Goal: Task Accomplishment & Management: Complete application form

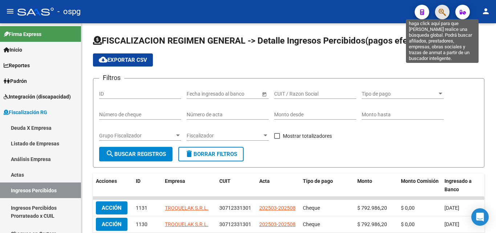
click at [444, 15] on icon "button" at bounding box center [442, 12] width 7 height 8
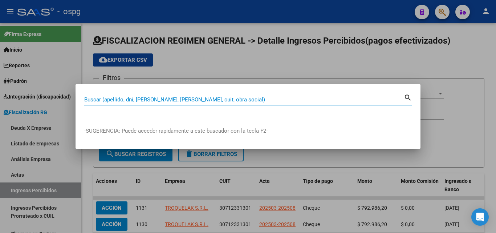
click at [160, 96] on input "Buscar (apellido, dni, [PERSON_NAME], [PERSON_NAME], cuit, obra social)" at bounding box center [244, 99] width 320 height 7
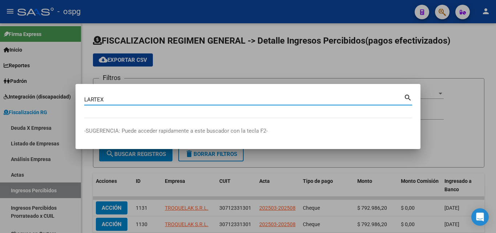
type input "LARTEX"
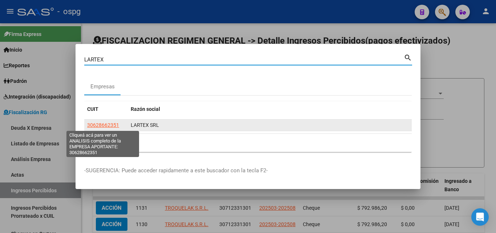
click at [114, 125] on span "30628662351" at bounding box center [103, 125] width 32 height 6
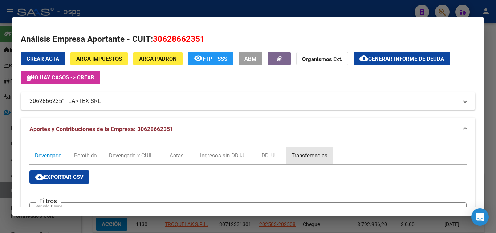
click at [298, 154] on div "Transferencias" at bounding box center [310, 156] width 36 height 8
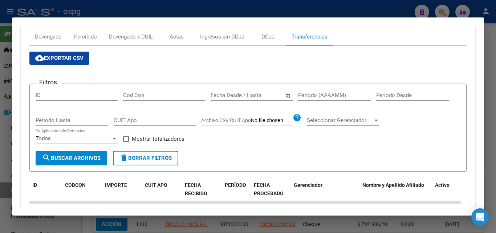
scroll to position [109, 0]
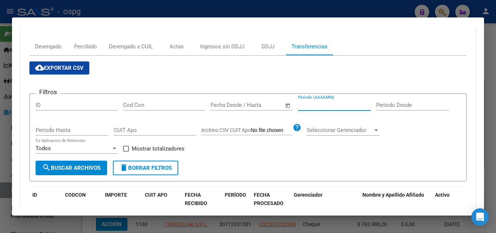
click at [318, 105] on input "Período (AAAAMM)" at bounding box center [334, 105] width 73 height 7
type input "202507"
click at [126, 149] on span at bounding box center [126, 149] width 6 height 6
click at [126, 152] on input "Mostrar totalizadores" at bounding box center [126, 152] width 0 height 0
checkbox input "true"
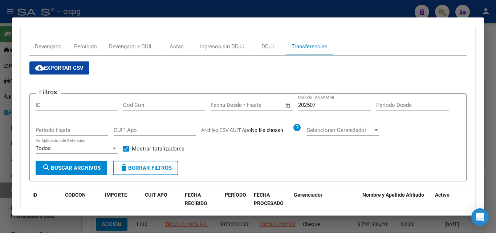
click at [80, 166] on span "search Buscar Archivos" at bounding box center [71, 168] width 59 height 7
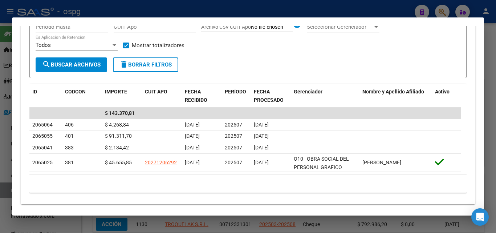
scroll to position [218, 0]
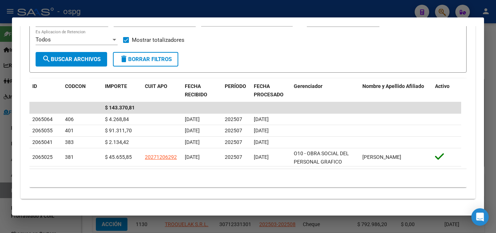
click at [4, 164] on div at bounding box center [248, 116] width 496 height 233
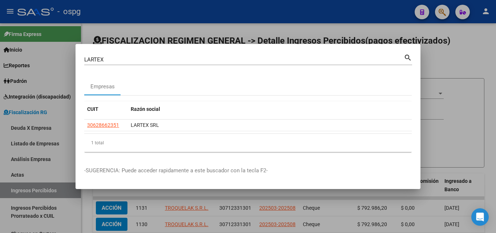
click at [459, 54] on div at bounding box center [248, 116] width 496 height 233
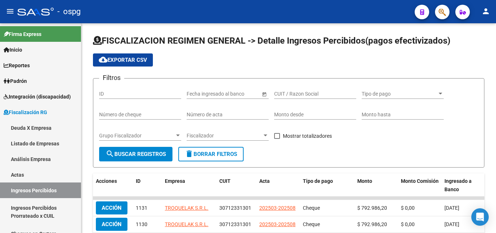
click at [446, 11] on button "button" at bounding box center [442, 12] width 15 height 15
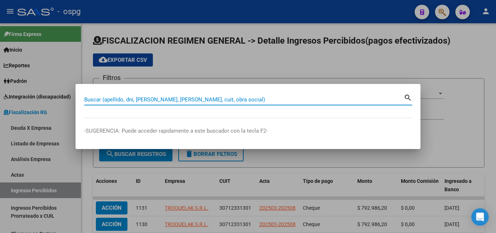
click at [124, 101] on input "Buscar (apellido, dni, [PERSON_NAME], [PERSON_NAME], cuit, obra social)" at bounding box center [244, 99] width 320 height 7
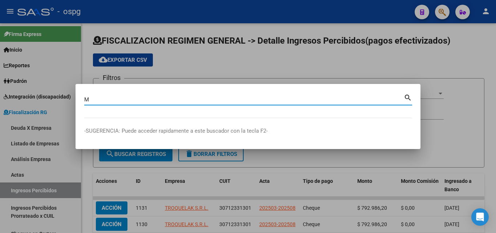
type input "M"
type input "ERCADO D ELA OFICINA"
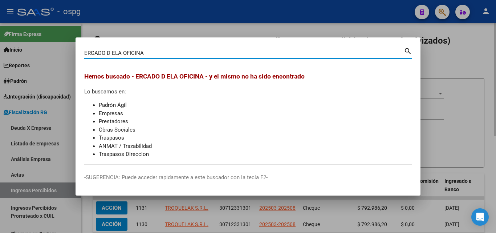
drag, startPoint x: 469, startPoint y: 73, endPoint x: 465, endPoint y: 65, distance: 9.3
click at [465, 65] on div at bounding box center [248, 116] width 496 height 233
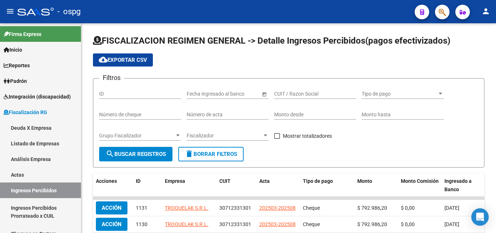
click at [439, 5] on div at bounding box center [439, 11] width 20 height 15
drag, startPoint x: 449, startPoint y: 6, endPoint x: 443, endPoint y: 9, distance: 7.3
click at [449, 7] on app-search-popup at bounding box center [442, 11] width 15 height 9
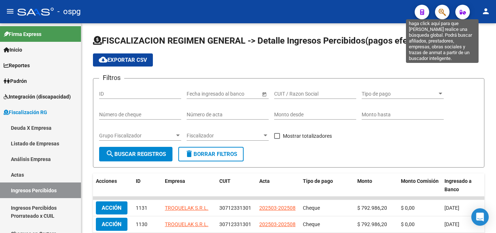
click at [443, 9] on icon "button" at bounding box center [442, 12] width 7 height 8
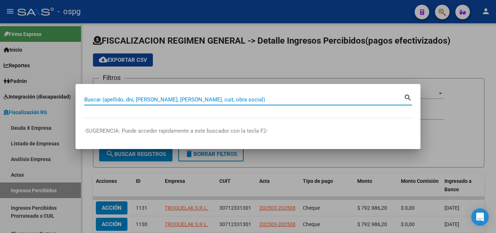
drag, startPoint x: 219, startPoint y: 99, endPoint x: 214, endPoint y: 99, distance: 4.7
click at [216, 100] on input "Buscar (apellido, dni, [PERSON_NAME], [PERSON_NAME], cuit, obra social)" at bounding box center [244, 99] width 320 height 7
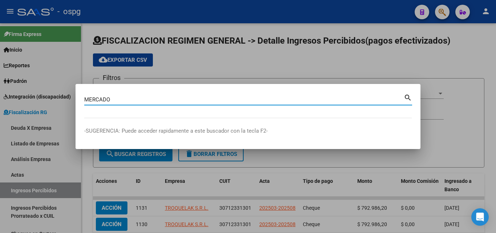
type input "MERCADO"
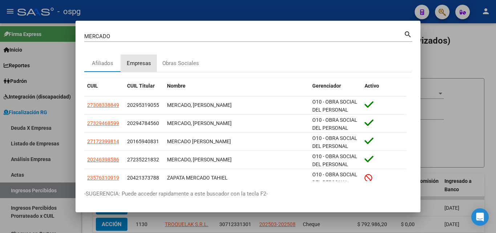
click at [141, 61] on div "Empresas" at bounding box center [139, 63] width 24 height 8
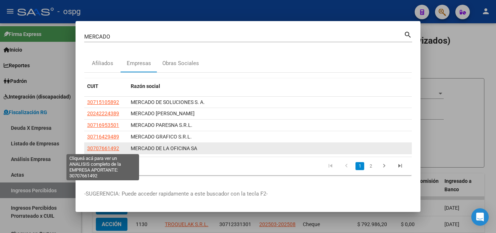
click at [103, 149] on span "30707661492" at bounding box center [103, 148] width 32 height 6
type textarea "30707661492"
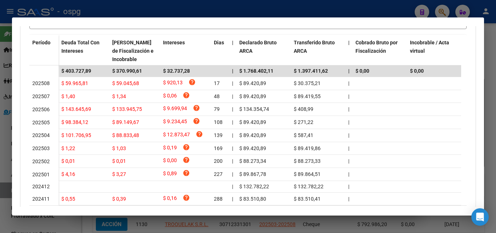
click at [490, 84] on div at bounding box center [248, 116] width 496 height 233
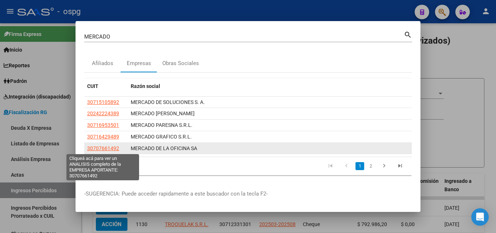
click at [113, 146] on span "30707661492" at bounding box center [103, 148] width 32 height 6
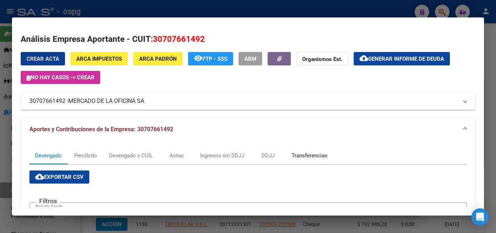
click at [303, 154] on div "Transferencias" at bounding box center [310, 156] width 36 height 8
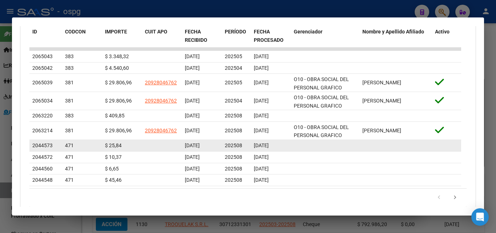
scroll to position [254, 0]
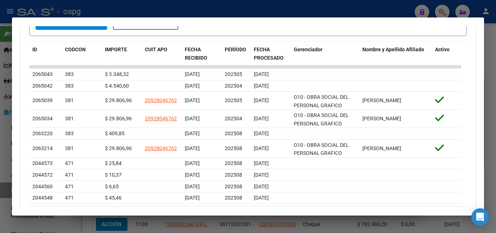
click at [491, 129] on div at bounding box center [248, 116] width 496 height 233
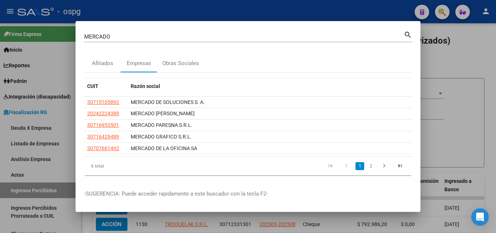
click at [447, 42] on div at bounding box center [248, 116] width 496 height 233
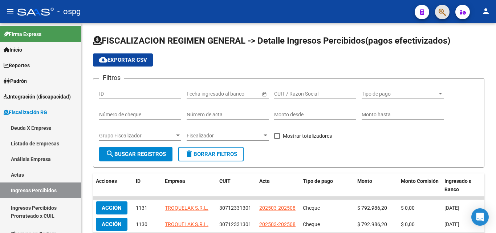
click at [441, 17] on span "button" at bounding box center [442, 12] width 7 height 15
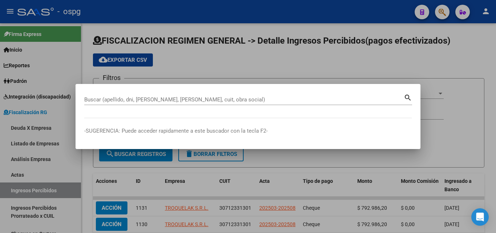
click at [438, 81] on div at bounding box center [248, 116] width 496 height 233
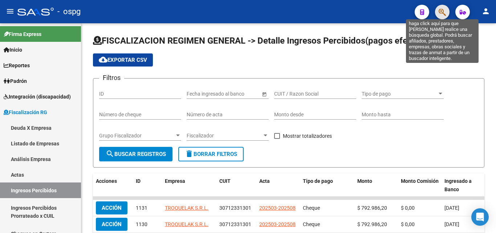
click at [441, 13] on icon "button" at bounding box center [442, 12] width 7 height 8
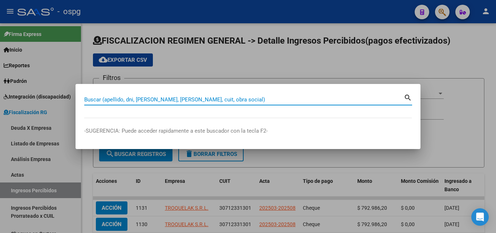
click at [154, 97] on input "Buscar (apellido, dni, [PERSON_NAME], [PERSON_NAME], cuit, obra social)" at bounding box center [244, 99] width 320 height 7
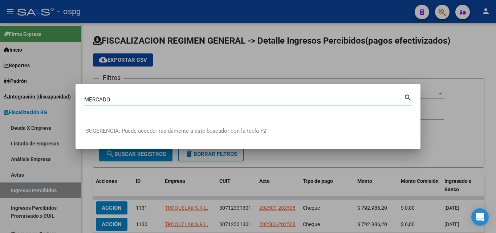
type input "MERCADO"
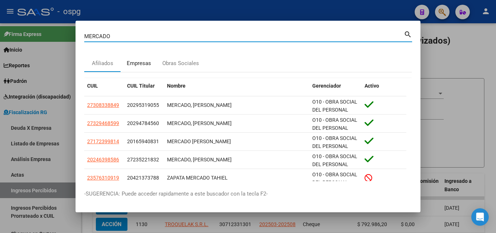
click at [137, 62] on div "Empresas" at bounding box center [139, 63] width 24 height 8
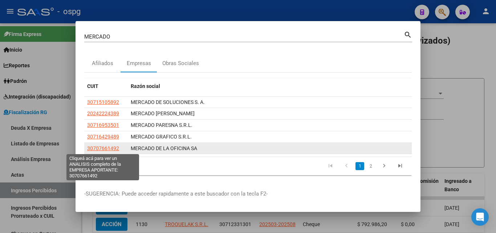
click at [97, 149] on span "30707661492" at bounding box center [103, 148] width 32 height 6
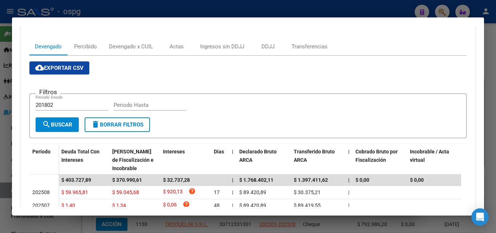
scroll to position [73, 0]
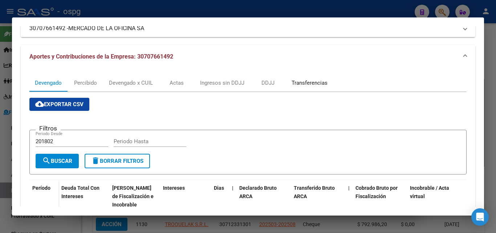
click at [299, 85] on div "Transferencias" at bounding box center [310, 83] width 36 height 8
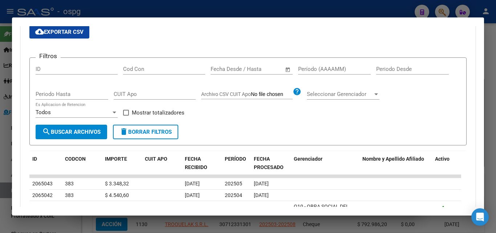
scroll to position [145, 0]
click at [330, 68] on input "Período (AAAAMM)" at bounding box center [334, 68] width 73 height 7
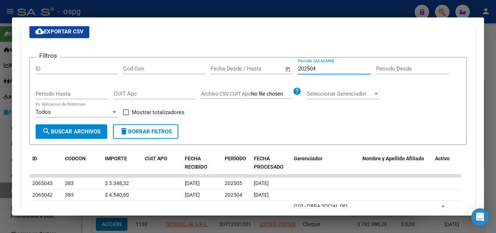
type input "202504"
click at [129, 112] on label "Mostrar totalizadores" at bounding box center [153, 112] width 61 height 9
click at [126, 115] on input "Mostrar totalizadores" at bounding box center [126, 115] width 0 height 0
checkbox input "true"
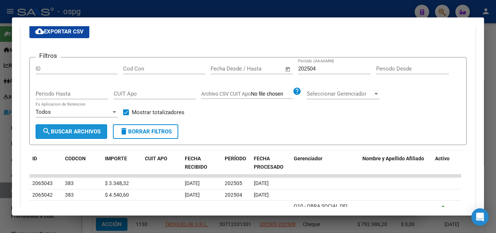
click at [91, 133] on span "search Buscar Archivos" at bounding box center [71, 131] width 59 height 7
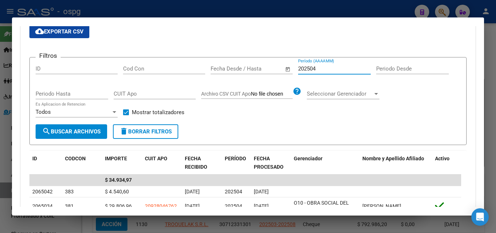
click at [327, 66] on input "202504" at bounding box center [334, 68] width 73 height 7
type input "202505"
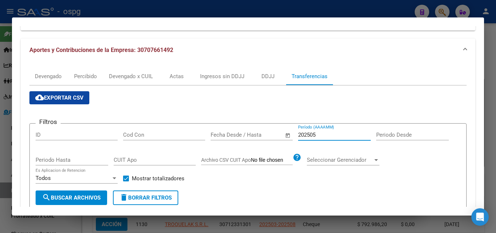
scroll to position [73, 0]
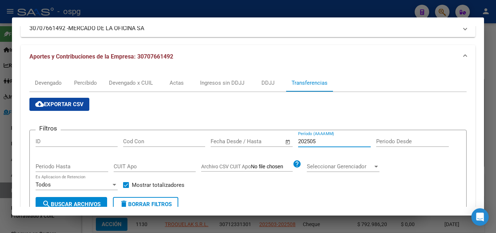
click at [495, 56] on div at bounding box center [248, 116] width 496 height 233
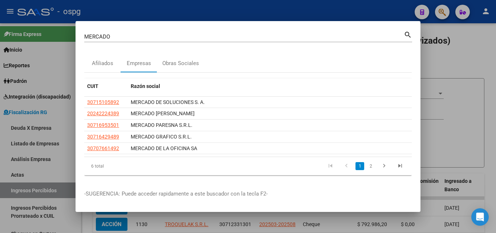
click at [495, 56] on div at bounding box center [248, 116] width 496 height 233
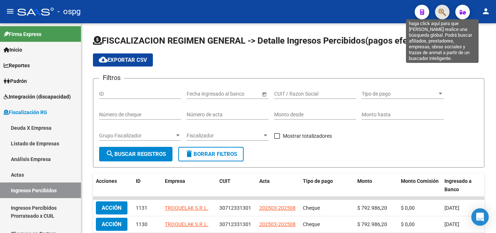
click at [444, 8] on icon "button" at bounding box center [442, 12] width 7 height 8
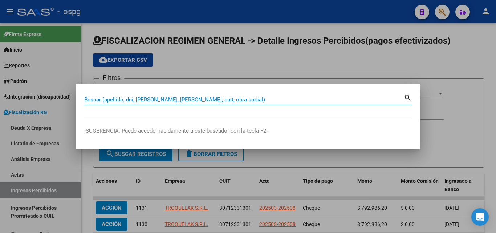
click at [199, 101] on input "Buscar (apellido, dni, [PERSON_NAME], [PERSON_NAME], cuit, obra social)" at bounding box center [244, 99] width 320 height 7
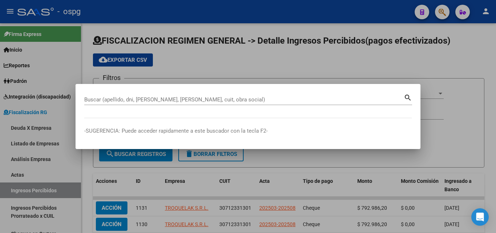
click at [146, 91] on mat-dialog-container "Buscar (apellido, dni, [PERSON_NAME], nro traspaso, cuit, obra social) search -…" at bounding box center [248, 116] width 345 height 65
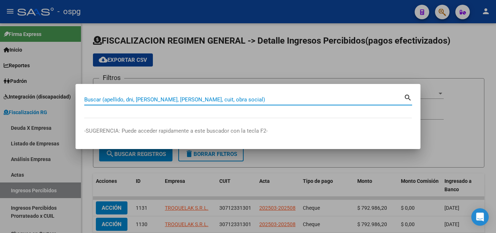
click at [145, 98] on input "Buscar (apellido, dni, [PERSON_NAME], [PERSON_NAME], cuit, obra social)" at bounding box center [244, 99] width 320 height 7
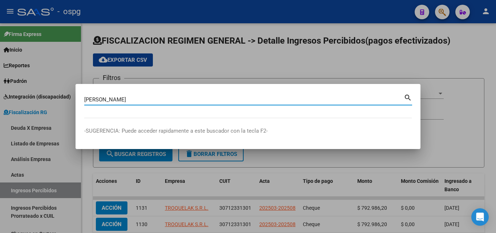
type input "[PERSON_NAME]"
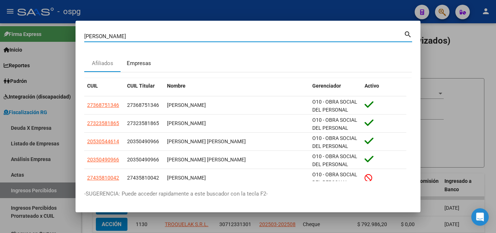
click at [134, 66] on div "Empresas" at bounding box center [139, 63] width 24 height 8
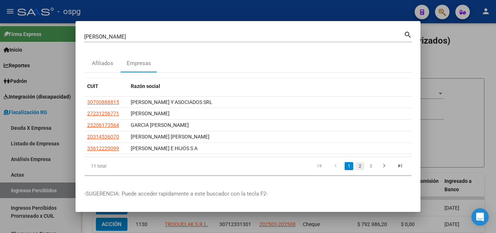
click at [361, 169] on link "2" at bounding box center [360, 166] width 9 height 8
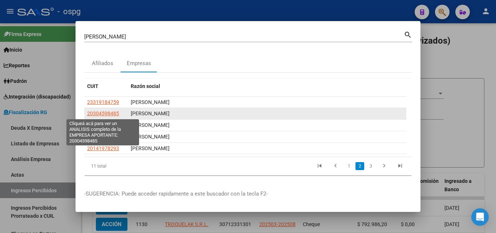
click at [109, 112] on span "20304598485" at bounding box center [103, 113] width 32 height 6
type textarea "20304598485"
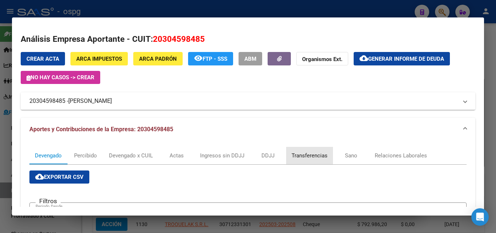
click at [323, 154] on div "Transferencias" at bounding box center [310, 156] width 36 height 8
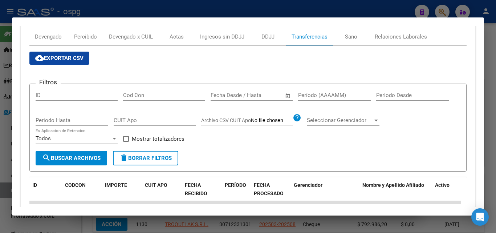
scroll to position [109, 0]
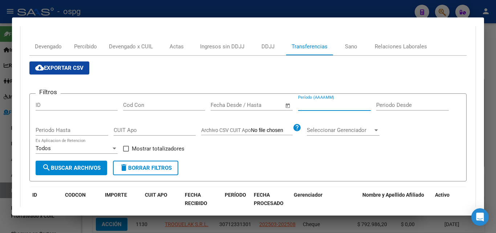
click at [334, 107] on input "Período (AAAAMM)" at bounding box center [334, 105] width 73 height 7
type input "202508"
click at [128, 149] on span at bounding box center [126, 149] width 6 height 6
click at [126, 152] on input "Mostrar totalizadores" at bounding box center [126, 152] width 0 height 0
checkbox input "true"
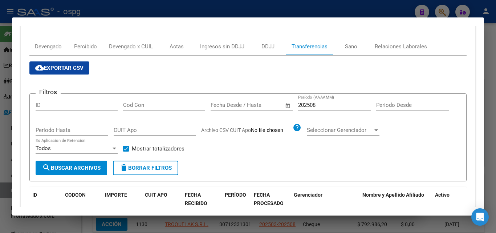
click at [96, 163] on button "search Buscar Archivos" at bounding box center [72, 168] width 72 height 15
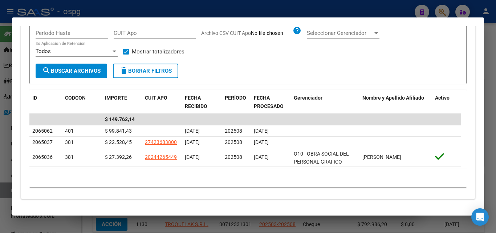
click at [0, 189] on div at bounding box center [248, 116] width 496 height 233
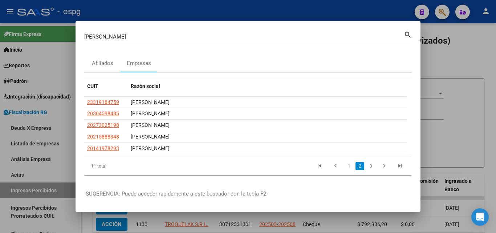
click at [467, 97] on div at bounding box center [248, 116] width 496 height 233
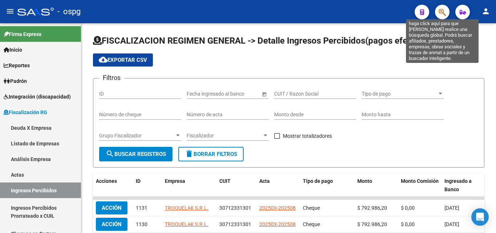
click at [441, 12] on icon "button" at bounding box center [442, 12] width 7 height 8
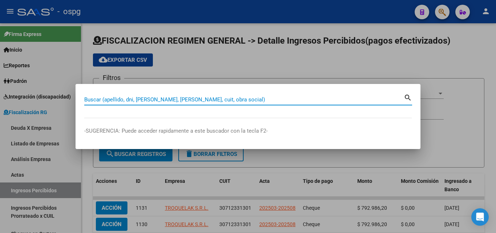
click at [181, 100] on input "Buscar (apellido, dni, [PERSON_NAME], [PERSON_NAME], cuit, obra social)" at bounding box center [244, 99] width 320 height 7
paste input "MULTIGRAFICA COMERCIAL [GEOGRAPHIC_DATA]"
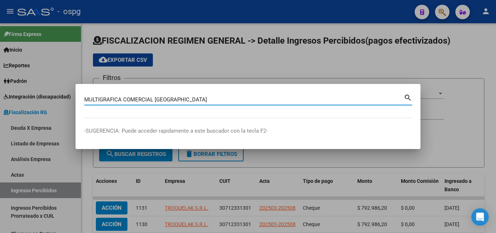
type input "MULTIGRAFICA COMERCIAL [GEOGRAPHIC_DATA]"
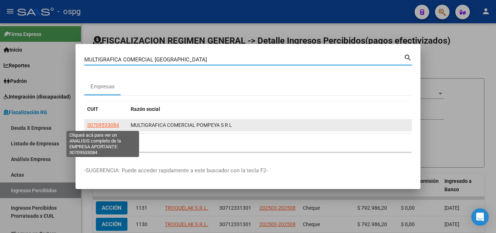
click at [117, 126] on span "30709533084" at bounding box center [103, 125] width 32 height 6
type textarea "30709533084"
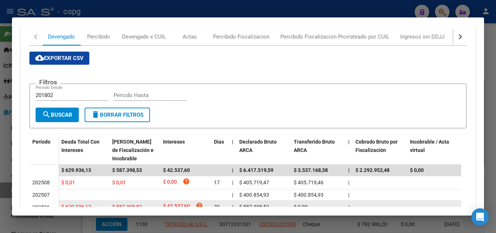
scroll to position [109, 0]
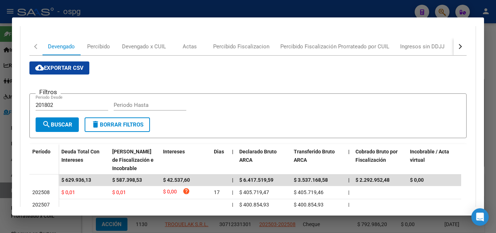
click at [457, 48] on button "button" at bounding box center [460, 46] width 13 height 17
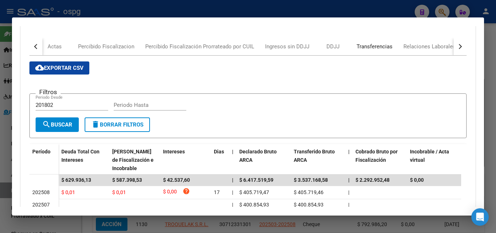
click at [370, 44] on div "Transferencias" at bounding box center [375, 47] width 36 height 8
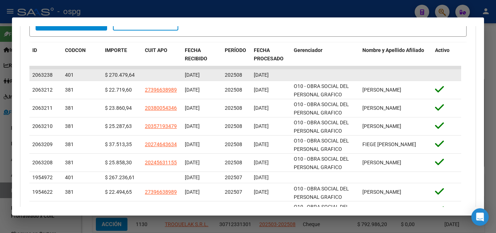
scroll to position [254, 0]
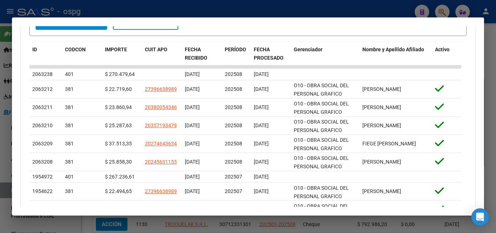
click at [2, 142] on div at bounding box center [248, 116] width 496 height 233
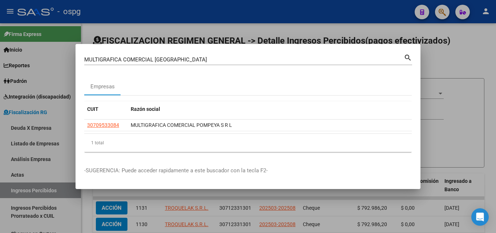
click at [483, 70] on div at bounding box center [248, 116] width 496 height 233
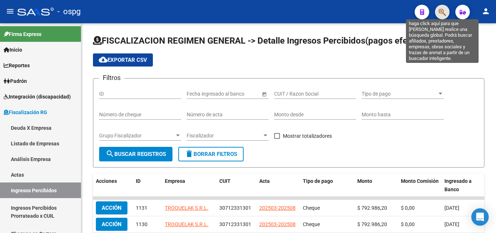
click at [444, 12] on icon "button" at bounding box center [442, 12] width 7 height 8
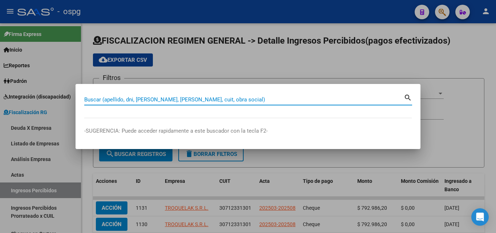
click at [147, 98] on input "Buscar (apellido, dni, [PERSON_NAME], [PERSON_NAME], cuit, obra social)" at bounding box center [244, 99] width 320 height 7
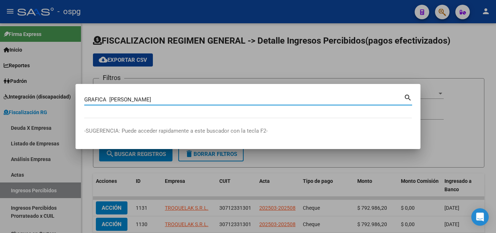
type input "GRAFICA [PERSON_NAME]"
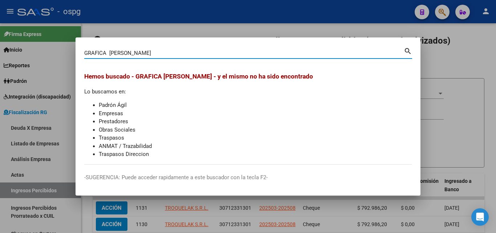
click at [265, 29] on div at bounding box center [248, 116] width 496 height 233
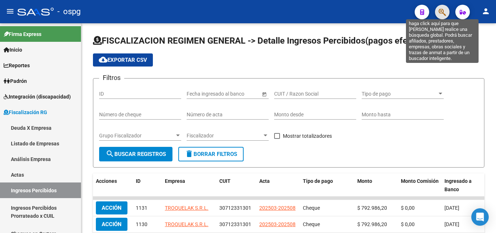
click at [442, 13] on icon "button" at bounding box center [442, 12] width 7 height 8
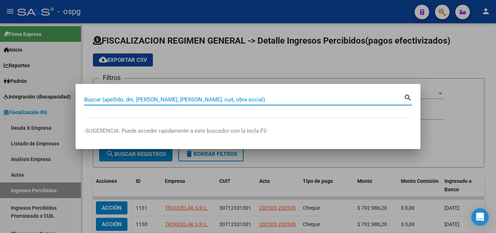
click at [132, 101] on input "Buscar (apellido, dni, [PERSON_NAME], [PERSON_NAME], cuit, obra social)" at bounding box center [244, 99] width 320 height 7
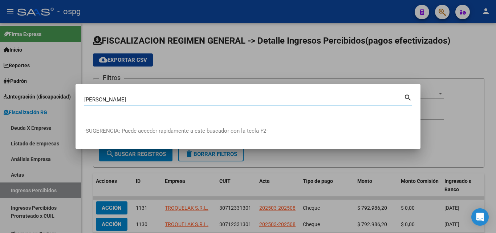
type input "[PERSON_NAME]"
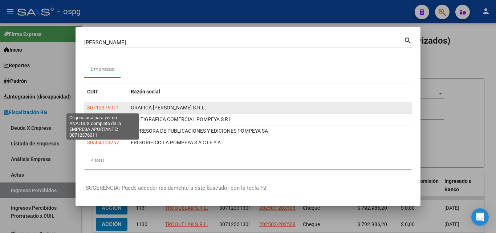
click at [110, 110] on span "30712376011" at bounding box center [103, 108] width 32 height 6
type textarea "30712376011"
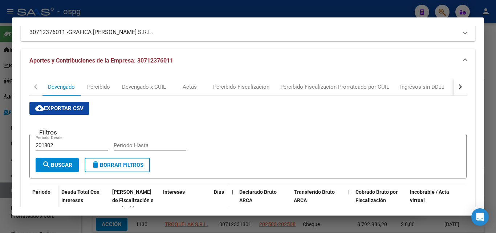
scroll to position [66, 0]
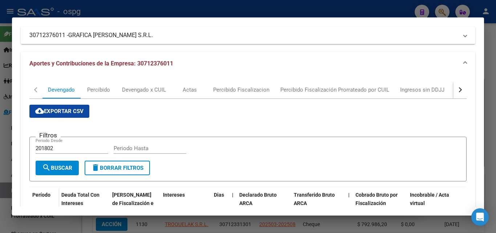
click at [4, 156] on div at bounding box center [248, 116] width 496 height 233
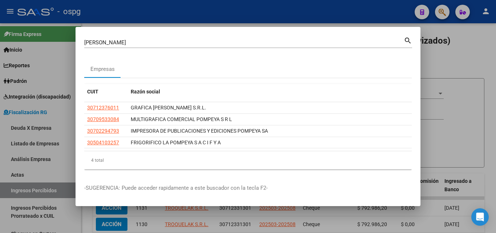
click at [470, 120] on div at bounding box center [248, 116] width 496 height 233
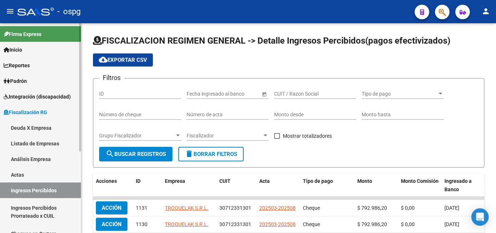
click at [24, 178] on link "Actas" at bounding box center [40, 175] width 81 height 16
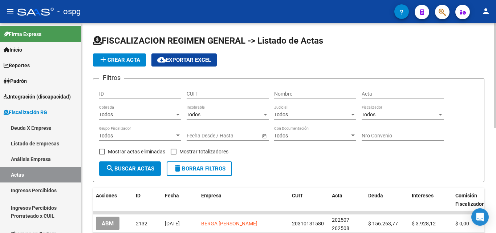
click at [132, 60] on span "add Crear Acta" at bounding box center [119, 60] width 41 height 7
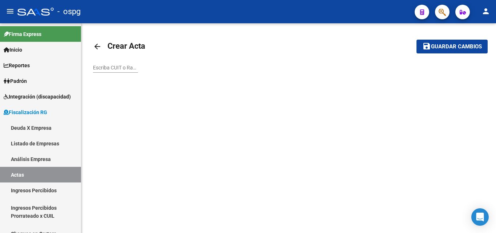
click at [125, 68] on input "Escriba CUIT o Razón Social para buscar" at bounding box center [115, 68] width 45 height 6
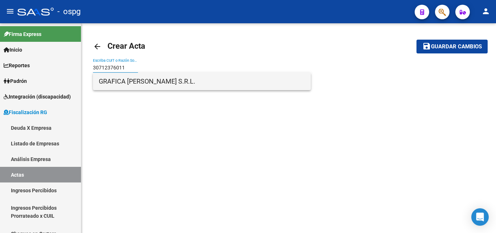
type input "30712376011"
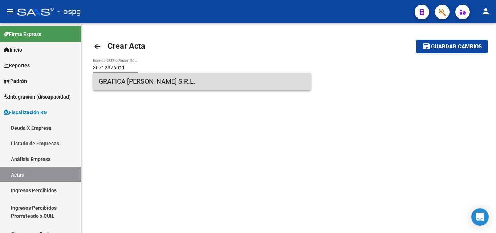
click at [147, 82] on span "GRAFICA [PERSON_NAME] S.R.L." at bounding box center [202, 81] width 206 height 17
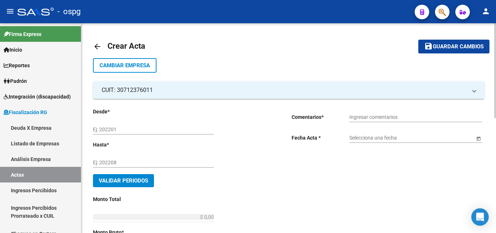
click at [126, 130] on input "Ej: 202201" at bounding box center [153, 129] width 121 height 6
click at [119, 128] on input "Ej: 202201" at bounding box center [153, 129] width 121 height 6
type input "202409"
click at [130, 163] on input "Ej: 202208" at bounding box center [153, 163] width 121 height 6
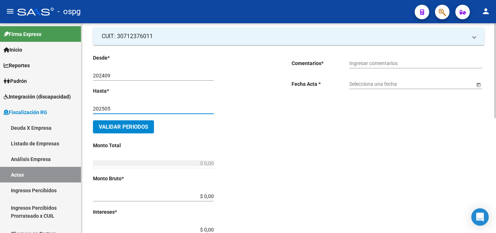
scroll to position [36, 0]
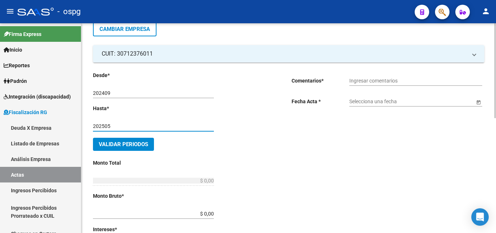
type input "202505"
click at [374, 81] on input "Ingresar comentarios" at bounding box center [416, 81] width 133 height 6
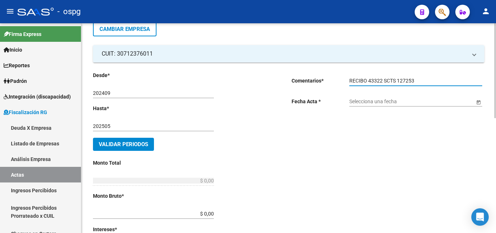
type input "RECIBO 43322 SCTS 127253"
click at [478, 103] on span "Open calendar" at bounding box center [478, 101] width 17 height 17
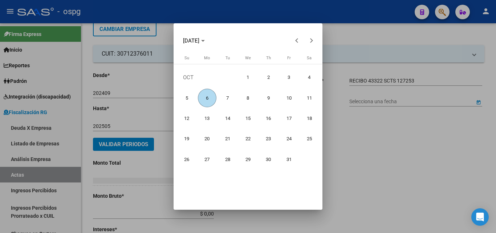
click at [207, 100] on span "6" at bounding box center [207, 98] width 19 height 19
type input "[DATE]"
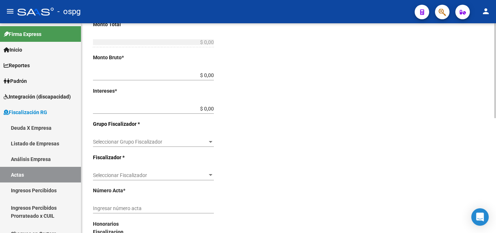
scroll to position [182, 0]
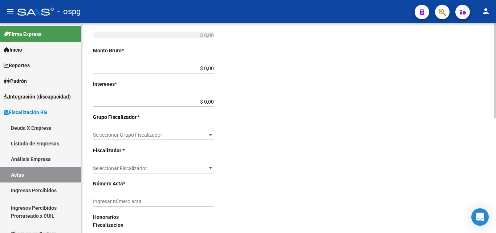
click at [211, 102] on input "$ 0,00" at bounding box center [153, 102] width 121 height 6
type input "$ 418.132,47"
click at [211, 68] on input "$ 0,00" at bounding box center [153, 68] width 121 height 6
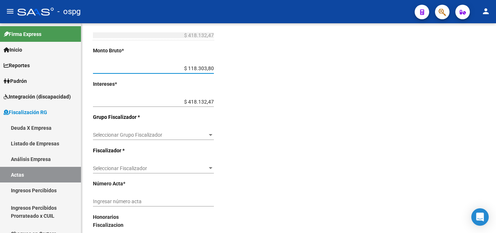
type input "$ 1.183.038,00"
type input "$ 1.601.170,47"
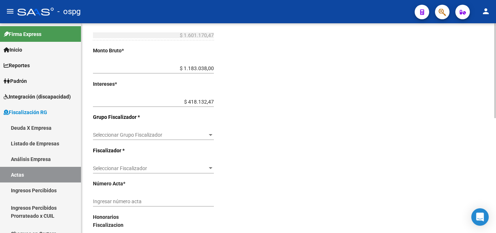
click at [242, 107] on div "Desde * 202409 Ej: 202201 Hasta * 202505 Ej: 202208 Validar Periodos Monto Tota…" at bounding box center [181, 107] width 176 height 362
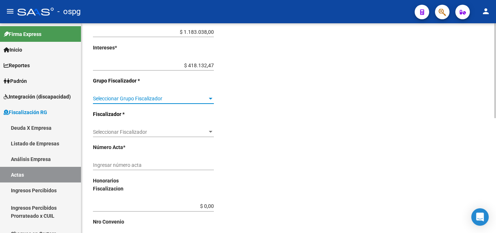
click at [202, 98] on span "Seleccionar Grupo Fiscalizador" at bounding box center [150, 99] width 114 height 6
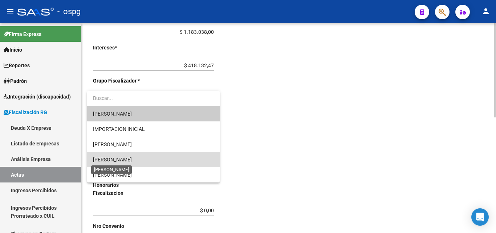
click at [125, 157] on span "[PERSON_NAME]" at bounding box center [112, 160] width 39 height 6
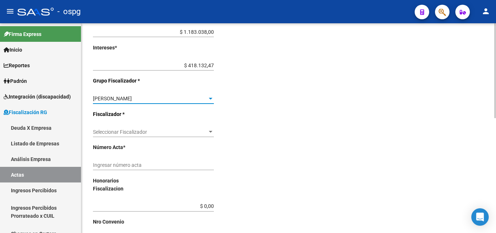
click at [149, 135] on div "Seleccionar Fiscalizador Seleccionar Fiscalizador" at bounding box center [153, 129] width 121 height 15
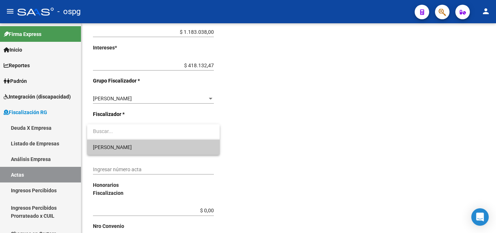
click at [134, 147] on span "[PERSON_NAME]" at bounding box center [153, 147] width 121 height 15
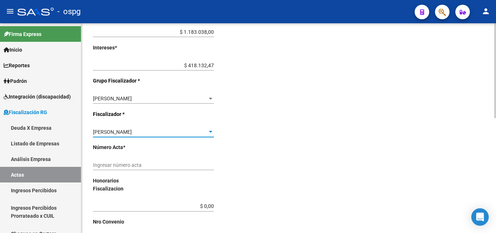
click at [136, 162] on input "Ingresar número acta" at bounding box center [153, 165] width 121 height 6
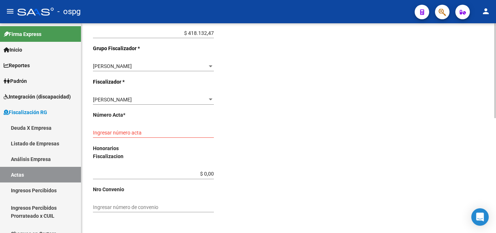
scroll to position [254, 0]
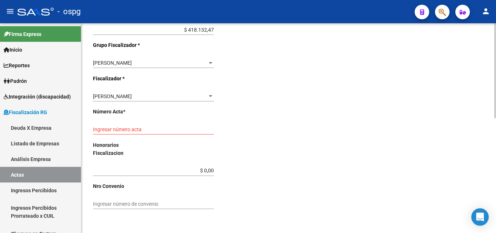
click at [136, 130] on input "Ingresar número acta" at bounding box center [153, 129] width 121 height 6
type input "202409-202505"
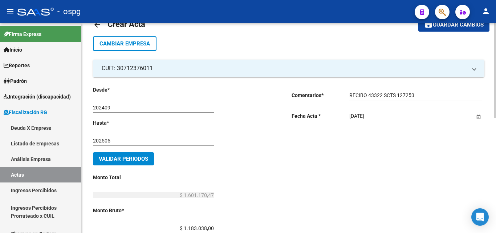
scroll to position [0, 0]
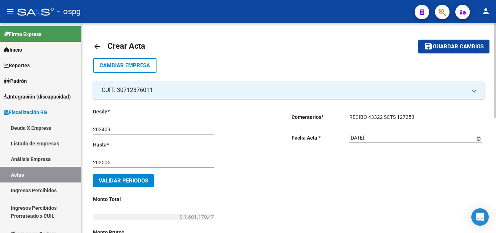
click at [368, 117] on input "RECIBO 43322 SCTS 127253" at bounding box center [416, 117] width 133 height 6
type input "RECIBO 43242. 43322 SCTS 127253"
click at [133, 177] on button "Validar Periodos" at bounding box center [123, 180] width 61 height 13
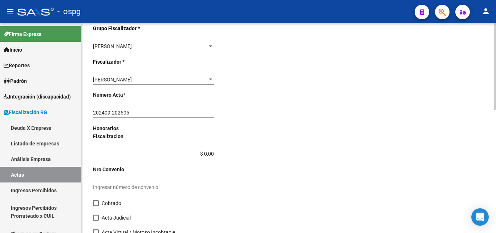
scroll to position [299, 0]
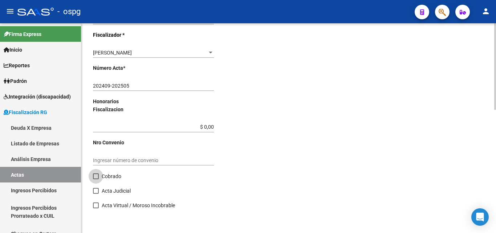
click at [95, 176] on span at bounding box center [96, 176] width 6 height 6
click at [96, 179] on input "Cobrado" at bounding box center [96, 179] width 0 height 0
checkbox input "true"
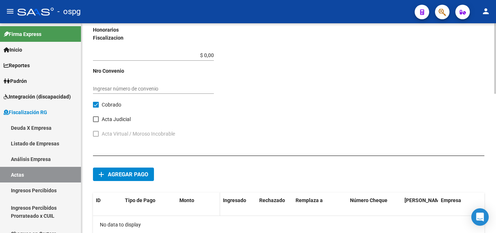
scroll to position [371, 0]
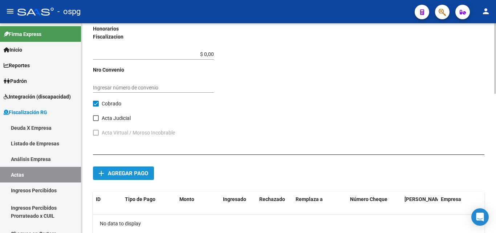
click at [126, 173] on span "Agregar pago" at bounding box center [128, 173] width 40 height 7
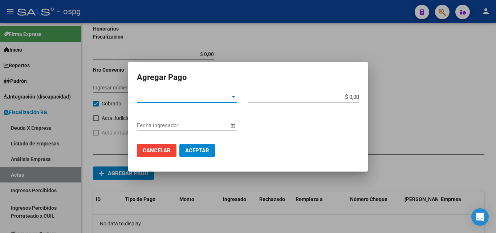
click at [229, 100] on span "Tipo de Pago *" at bounding box center [183, 97] width 93 height 7
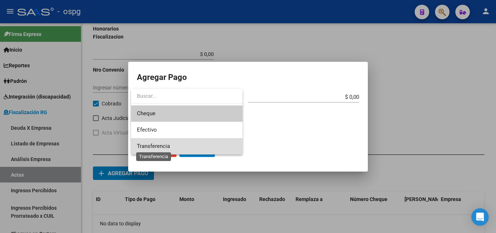
click at [168, 144] on span "Transferencia" at bounding box center [153, 146] width 33 height 7
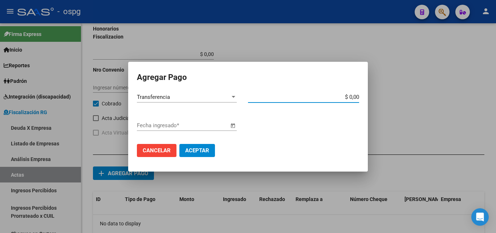
click at [355, 97] on input "$ 0,00" at bounding box center [303, 97] width 111 height 7
type input "$ 800.585,23"
click at [226, 125] on span "Open calendar" at bounding box center [232, 125] width 17 height 17
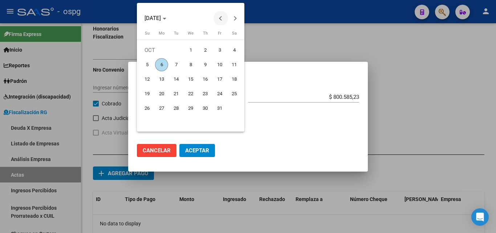
click at [221, 22] on span "Previous month" at bounding box center [221, 18] width 15 height 15
click at [191, 68] on span "3" at bounding box center [190, 64] width 13 height 13
type input "[DATE]"
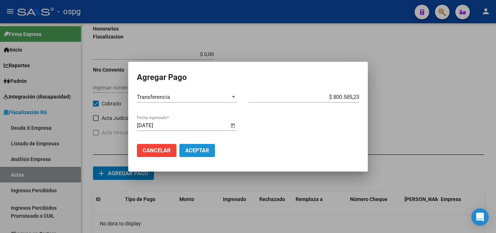
click at [206, 150] on span "Aceptar" at bounding box center [197, 150] width 24 height 7
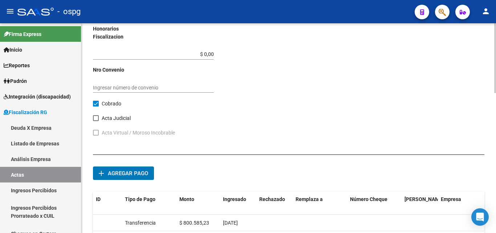
click at [133, 172] on span "Agregar pago" at bounding box center [128, 173] width 40 height 7
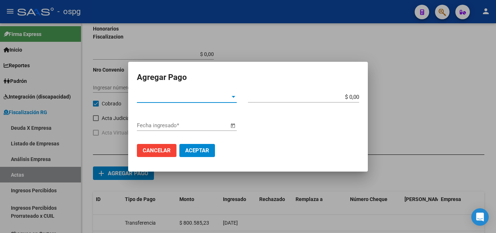
click at [231, 94] on div at bounding box center [233, 97] width 7 height 6
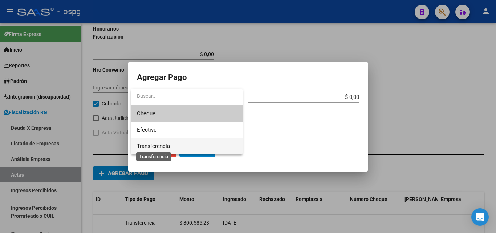
click at [162, 146] on span "Transferencia" at bounding box center [153, 146] width 33 height 7
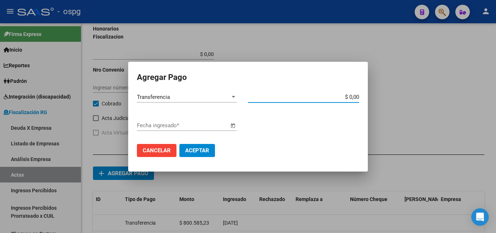
click at [355, 96] on input "$ 0,00" at bounding box center [303, 97] width 111 height 7
type input "$ 800.585,23"
click at [235, 126] on span "Open calendar" at bounding box center [232, 125] width 17 height 17
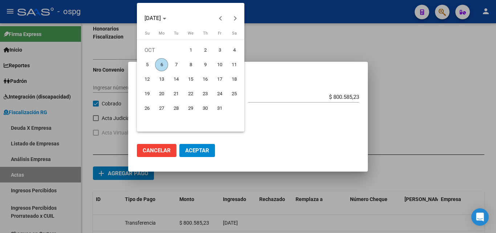
click at [222, 52] on span "3" at bounding box center [219, 50] width 13 height 13
type input "[DATE]"
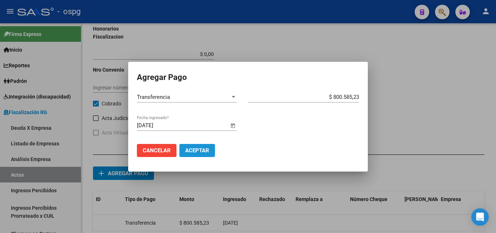
click at [203, 152] on span "Aceptar" at bounding box center [197, 150] width 24 height 7
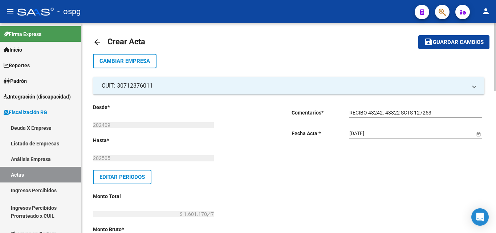
scroll to position [0, 0]
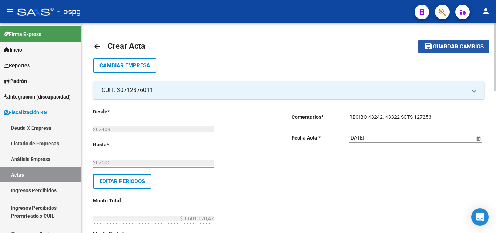
click at [437, 43] on span "save Guardar cambios" at bounding box center [454, 46] width 60 height 7
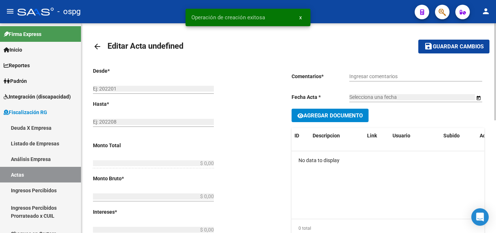
type input "202409"
type input "202505"
type input "$ 1.601.170,47"
type input "$ 1.183.038,00"
type input "$ 418.132,47"
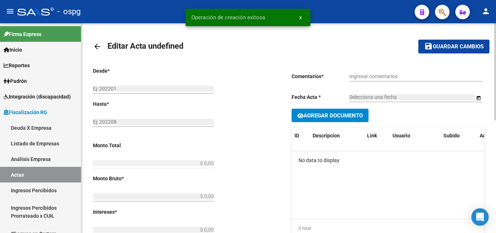
type input "202409-202505"
checkbox input "true"
type input "RECIBO 43242. 43322 SCTS 127253"
type input "[DATE]"
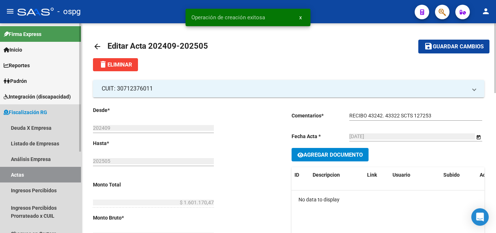
click at [43, 173] on link "Actas" at bounding box center [40, 175] width 81 height 16
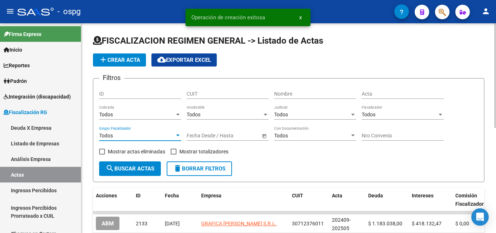
click at [176, 133] on div at bounding box center [178, 136] width 7 height 6
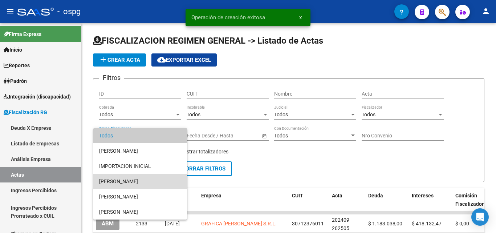
click at [124, 182] on span "[PERSON_NAME]" at bounding box center [140, 181] width 82 height 15
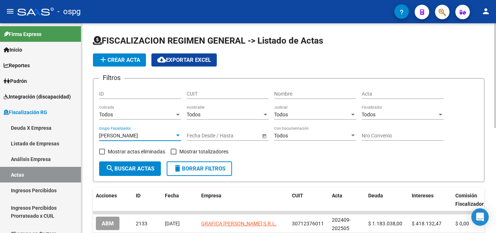
click at [176, 151] on span at bounding box center [174, 152] width 6 height 6
click at [174, 154] on input "Mostrar totalizadores" at bounding box center [173, 154] width 0 height 0
checkbox input "true"
click at [137, 170] on span "search Buscar Actas" at bounding box center [130, 168] width 49 height 7
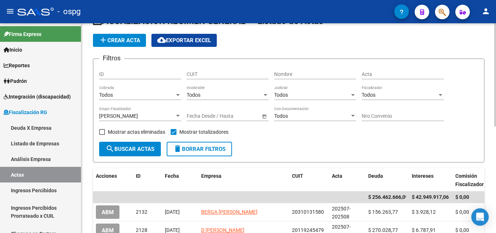
scroll to position [36, 0]
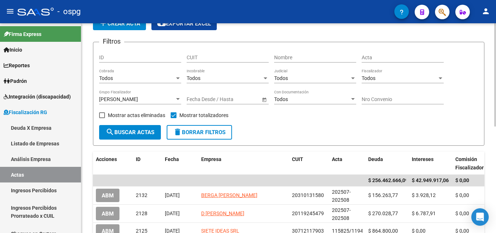
click at [174, 98] on div "[PERSON_NAME]" at bounding box center [137, 99] width 76 height 6
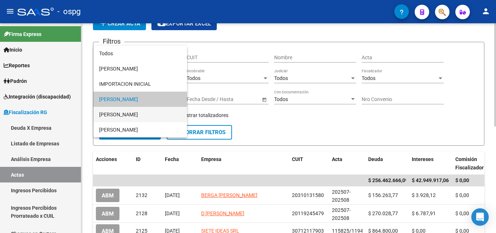
click at [142, 111] on span "[PERSON_NAME]" at bounding box center [140, 114] width 82 height 15
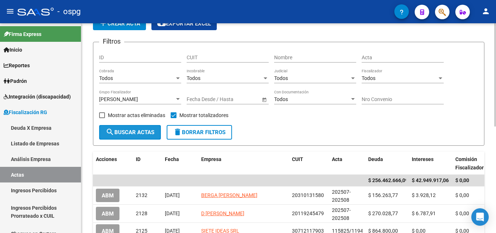
click at [135, 133] on span "search Buscar Actas" at bounding box center [130, 132] width 49 height 7
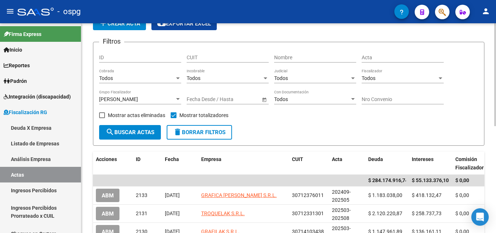
click at [179, 99] on div at bounding box center [178, 99] width 4 height 2
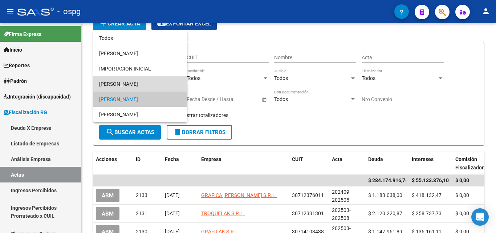
click at [134, 84] on span "[PERSON_NAME]" at bounding box center [140, 83] width 82 height 15
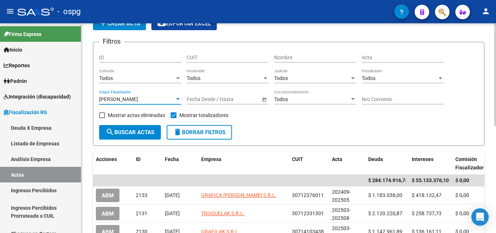
click at [127, 130] on span "search Buscar Actas" at bounding box center [130, 132] width 49 height 7
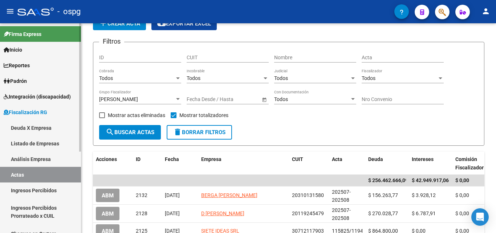
click at [41, 127] on link "Deuda X Empresa" at bounding box center [40, 128] width 81 height 16
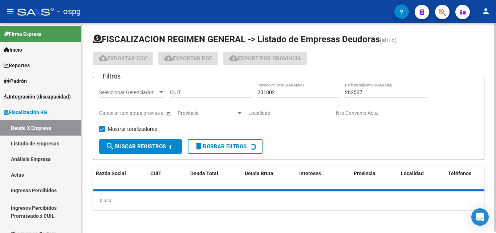
scroll to position [36, 0]
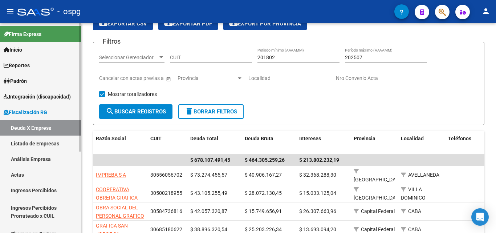
click at [30, 173] on link "Actas" at bounding box center [40, 175] width 81 height 16
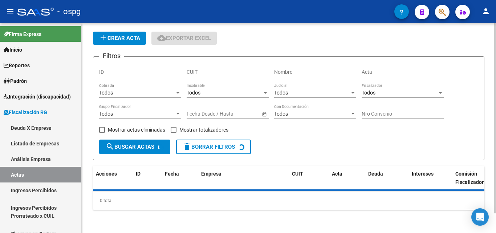
scroll to position [36, 0]
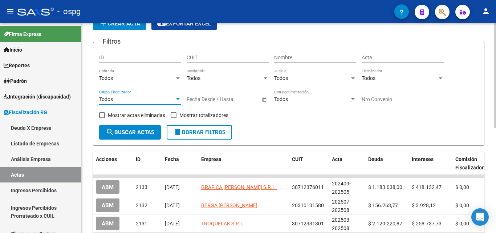
click at [176, 101] on div at bounding box center [178, 99] width 7 height 6
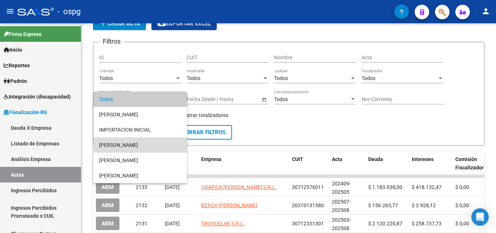
click at [153, 145] on span "[PERSON_NAME]" at bounding box center [140, 144] width 82 height 15
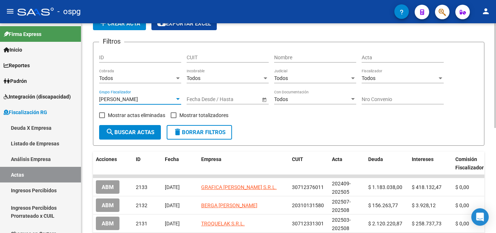
click at [176, 113] on span at bounding box center [174, 115] width 6 height 6
click at [174, 118] on input "Mostrar totalizadores" at bounding box center [173, 118] width 0 height 0
checkbox input "true"
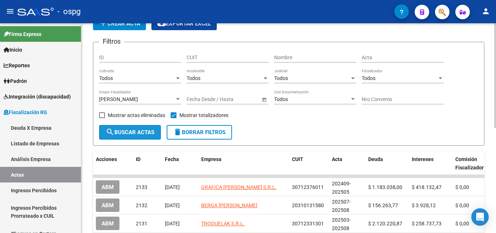
click at [146, 132] on span "search Buscar Actas" at bounding box center [130, 132] width 49 height 7
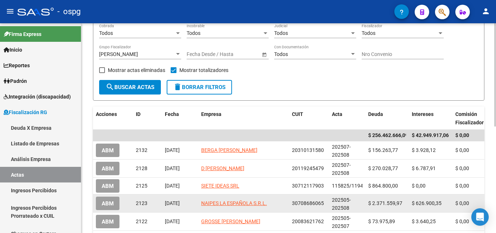
scroll to position [73, 0]
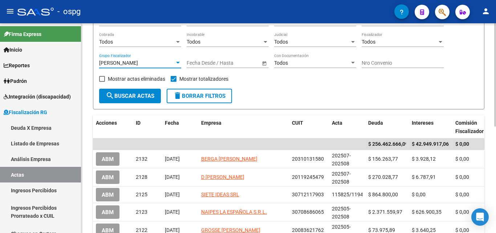
click at [176, 62] on div at bounding box center [178, 63] width 4 height 2
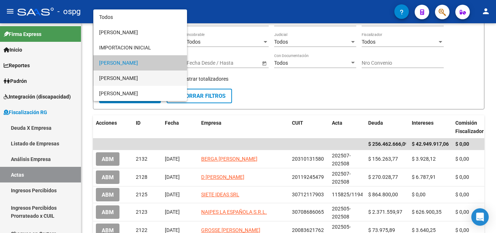
click at [155, 76] on span "[PERSON_NAME]" at bounding box center [140, 77] width 82 height 15
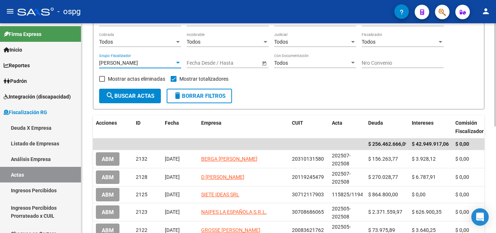
click at [141, 98] on span "search Buscar Actas" at bounding box center [130, 96] width 49 height 7
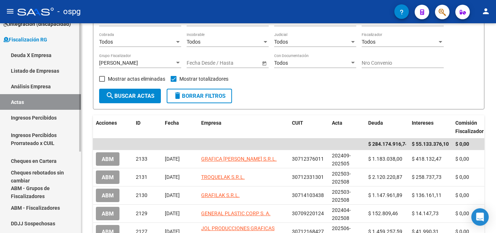
click at [44, 118] on link "Ingresos Percibidos" at bounding box center [40, 118] width 81 height 16
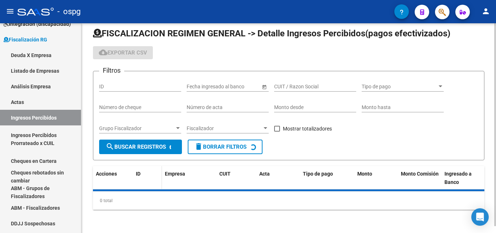
scroll to position [73, 0]
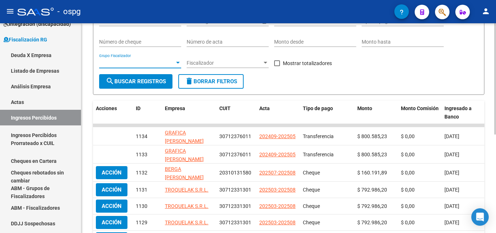
click at [174, 64] on span "Grupo Fiscalizador" at bounding box center [137, 63] width 76 height 6
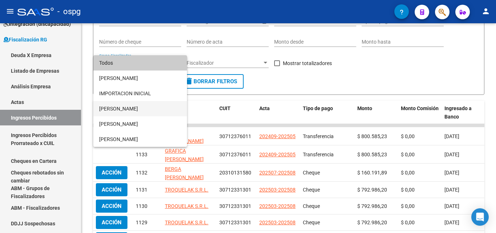
click at [123, 112] on span "[PERSON_NAME]" at bounding box center [140, 108] width 82 height 15
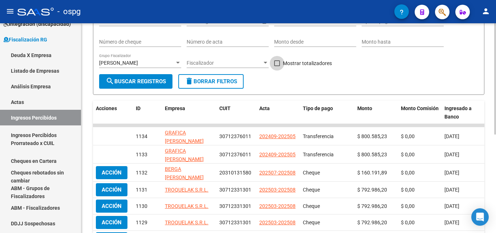
click at [275, 62] on span at bounding box center [277, 63] width 6 height 6
click at [277, 66] on input "Mostrar totalizadores" at bounding box center [277, 66] width 0 height 0
checkbox input "true"
click at [148, 76] on button "search Buscar Registros" at bounding box center [135, 81] width 73 height 15
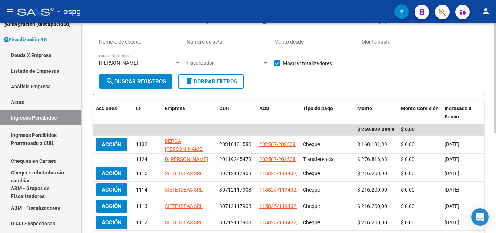
click at [182, 62] on div "Filtros ID Fecha inicio – Fecha fin Fecha ingresado al banco CUIT / Razon Socia…" at bounding box center [288, 43] width 379 height 62
click at [178, 62] on div at bounding box center [178, 63] width 4 height 2
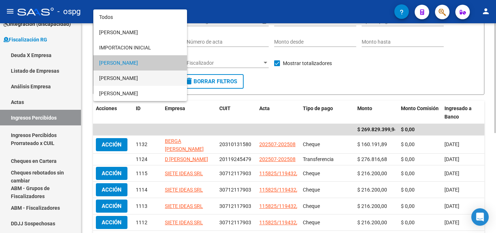
click at [155, 75] on span "[PERSON_NAME]" at bounding box center [140, 77] width 82 height 15
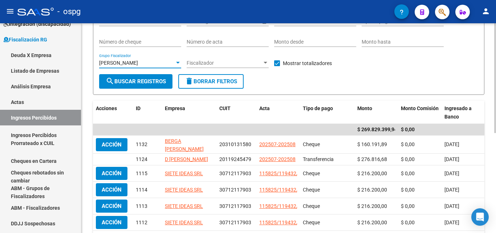
click at [145, 84] on span "search Buscar Registros" at bounding box center [136, 81] width 60 height 7
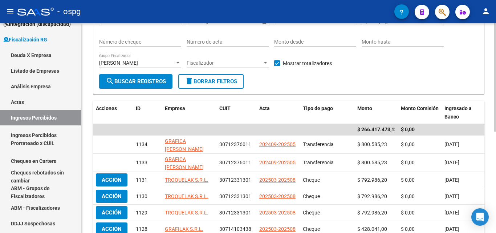
click at [181, 62] on div at bounding box center [178, 63] width 7 height 6
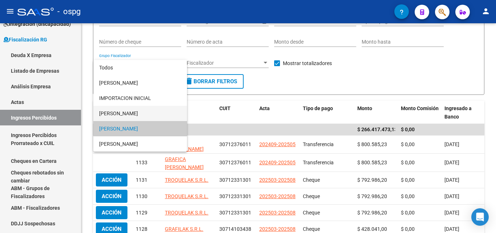
click at [144, 108] on span "[PERSON_NAME]" at bounding box center [140, 113] width 82 height 15
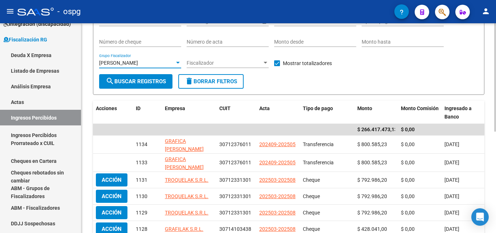
click at [144, 84] on span "search Buscar Registros" at bounding box center [136, 81] width 60 height 7
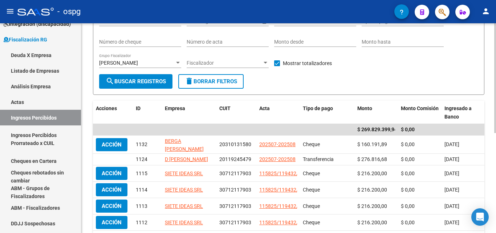
click at [177, 62] on div at bounding box center [178, 63] width 4 height 2
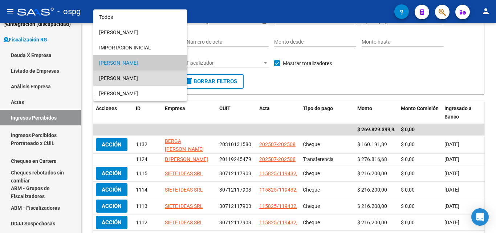
click at [153, 79] on span "[PERSON_NAME]" at bounding box center [140, 77] width 82 height 15
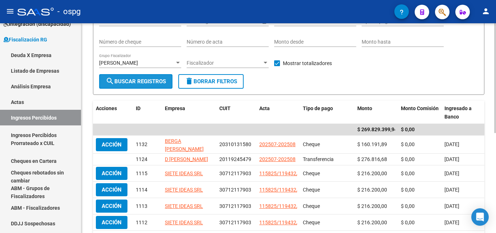
click at [153, 84] on span "search Buscar Registros" at bounding box center [136, 81] width 60 height 7
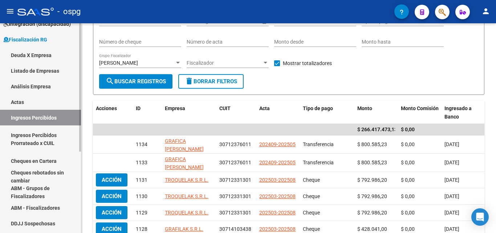
click at [30, 103] on link "Actas" at bounding box center [40, 102] width 81 height 16
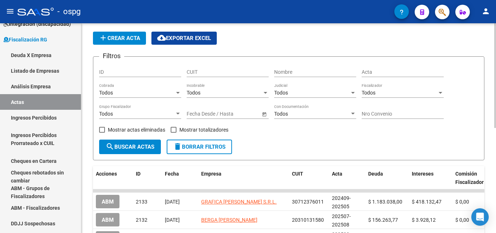
scroll to position [73, 0]
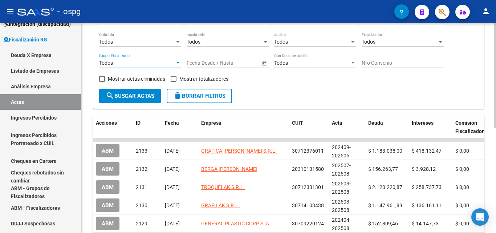
click at [177, 62] on div at bounding box center [178, 63] width 4 height 2
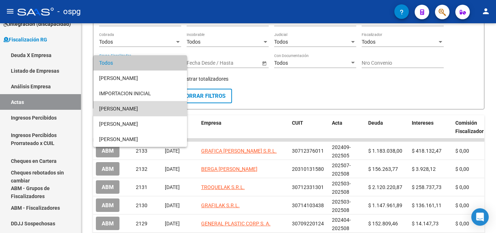
click at [137, 109] on span "[PERSON_NAME]" at bounding box center [140, 108] width 82 height 15
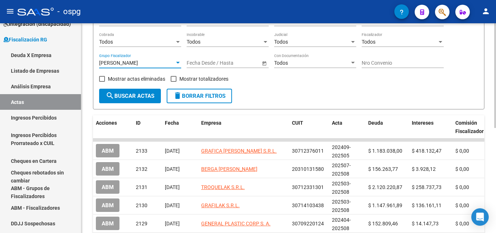
drag, startPoint x: 170, startPoint y: 78, endPoint x: 151, endPoint y: 83, distance: 19.6
click at [169, 78] on div "Mostrar actas eliminadas" at bounding box center [135, 81] width 72 height 15
drag, startPoint x: 174, startPoint y: 79, endPoint x: 146, endPoint y: 91, distance: 30.4
click at [173, 79] on span at bounding box center [174, 79] width 6 height 6
click at [173, 82] on input "Mostrar totalizadores" at bounding box center [173, 82] width 0 height 0
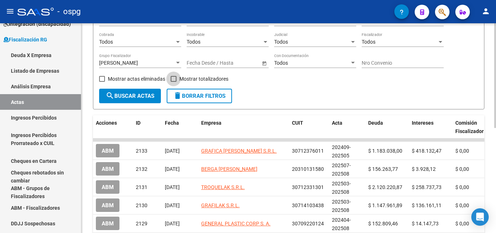
checkbox input "true"
click at [141, 95] on span "search Buscar Actas" at bounding box center [130, 96] width 49 height 7
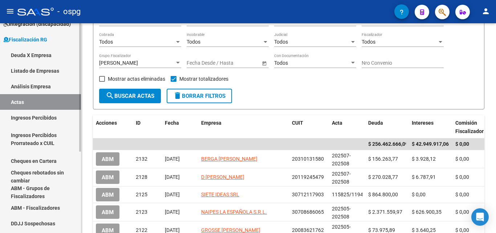
click at [53, 120] on link "Ingresos Percibidos" at bounding box center [40, 118] width 81 height 16
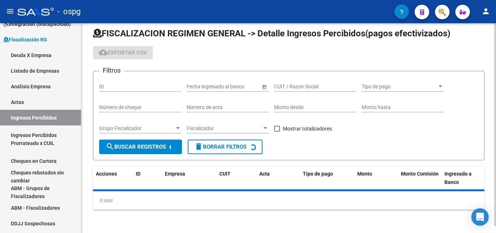
scroll to position [73, 0]
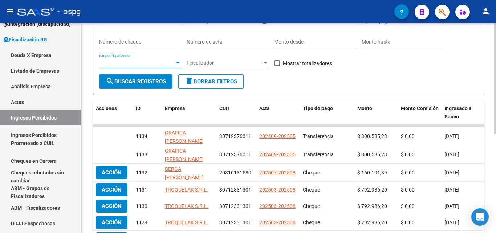
click at [176, 62] on div at bounding box center [178, 63] width 7 height 6
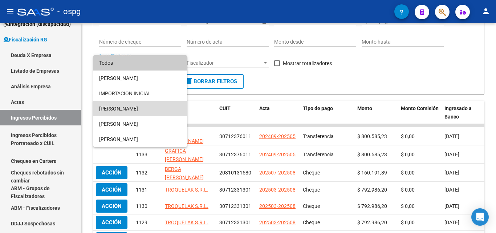
click at [136, 105] on span "[PERSON_NAME]" at bounding box center [140, 108] width 82 height 15
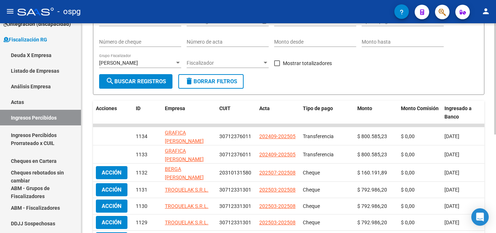
click at [274, 63] on div "Filtros ID Fecha inicio – Fecha fin Fecha ingresado al banco CUIT / Razon Socia…" at bounding box center [288, 43] width 379 height 62
drag, startPoint x: 278, startPoint y: 63, endPoint x: 214, endPoint y: 65, distance: 64.3
click at [275, 63] on span at bounding box center [277, 63] width 6 height 6
click at [277, 66] on input "Mostrar totalizadores" at bounding box center [277, 66] width 0 height 0
checkbox input "true"
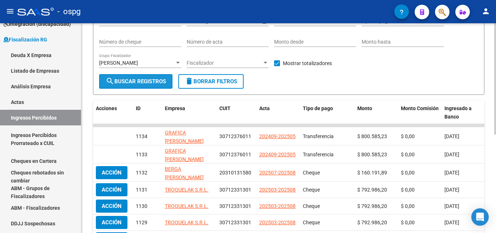
click at [155, 81] on span "search Buscar Registros" at bounding box center [136, 81] width 60 height 7
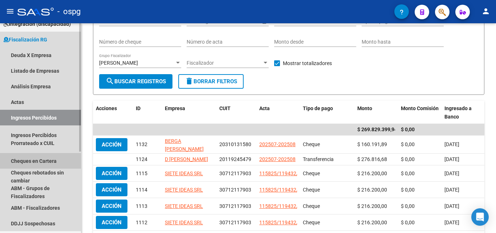
click at [59, 157] on link "Cheques en Cartera" at bounding box center [40, 161] width 81 height 16
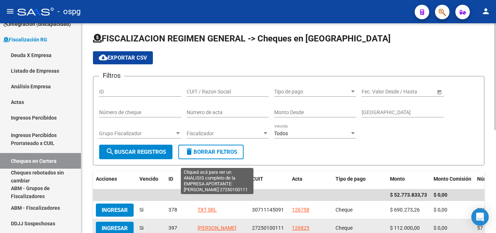
scroll to position [73, 0]
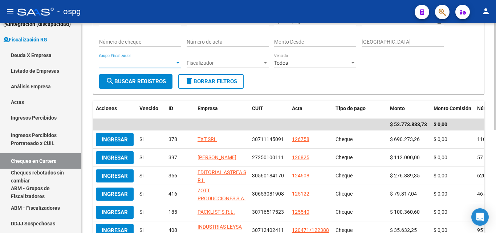
click at [181, 63] on div at bounding box center [178, 63] width 7 height 6
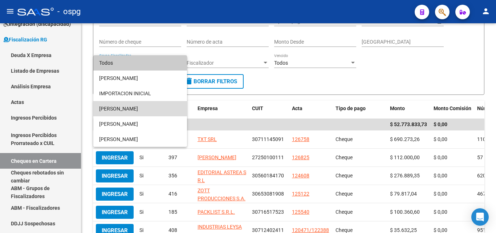
click at [132, 108] on span "[PERSON_NAME]" at bounding box center [140, 108] width 82 height 15
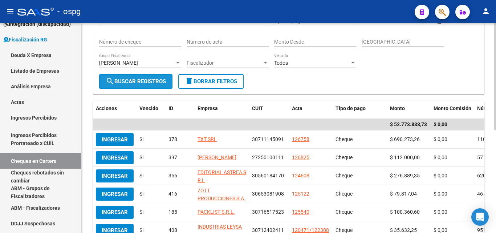
click at [131, 82] on span "search Buscar Registros" at bounding box center [136, 81] width 60 height 7
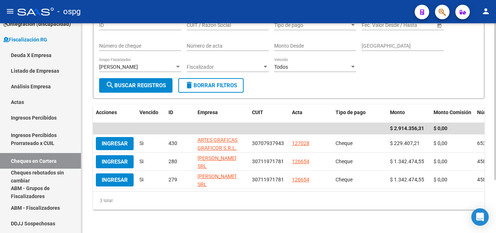
scroll to position [71, 0]
click at [177, 61] on div "[PERSON_NAME] Grupo Fiscalizador" at bounding box center [140, 64] width 82 height 15
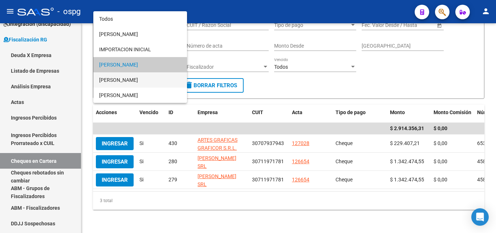
click at [141, 80] on span "[PERSON_NAME]" at bounding box center [140, 79] width 82 height 15
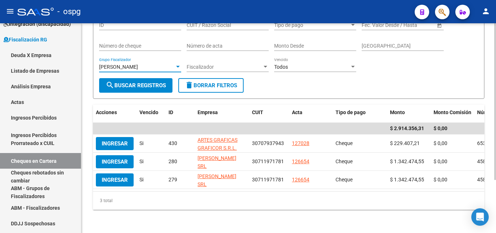
click at [137, 87] on button "search Buscar Registros" at bounding box center [135, 85] width 73 height 15
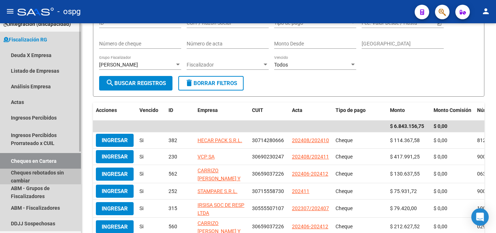
click at [50, 176] on link "Cheques rebotados sin cambiar" at bounding box center [40, 177] width 81 height 16
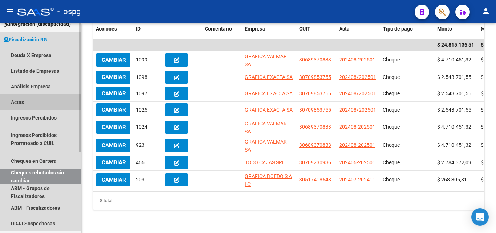
click at [23, 106] on link "Actas" at bounding box center [40, 102] width 81 height 16
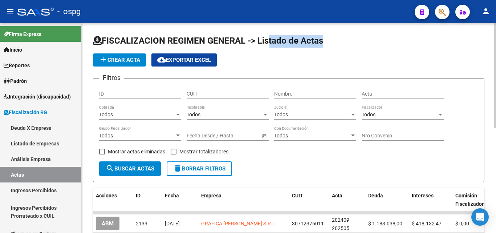
drag, startPoint x: 259, startPoint y: 42, endPoint x: 343, endPoint y: 48, distance: 84.2
click at [343, 48] on app-list-header "FISCALIZACION REGIMEN GENERAL -> Listado de Actas add Crear Acta cloud_download…" at bounding box center [289, 108] width 392 height 147
click at [345, 51] on app-list-header "FISCALIZACION REGIMEN GENERAL -> Listado de Actas add Crear Acta cloud_download…" at bounding box center [289, 108] width 392 height 147
click at [307, 165] on form "Filtros ID CUIT Nombre Acta Todos Cobrada Todos Incobrable Todos Judicial Todos…" at bounding box center [289, 130] width 392 height 104
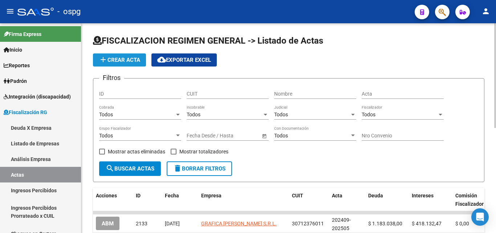
click at [117, 59] on span "add Crear Acta" at bounding box center [119, 60] width 41 height 7
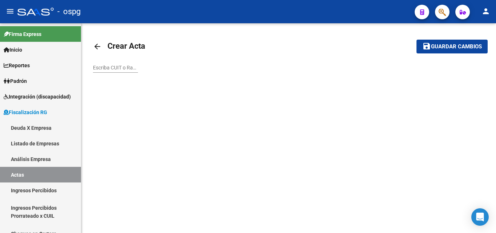
click at [120, 66] on input "Escriba CUIT o Razón Social para buscar" at bounding box center [115, 68] width 45 height 6
click at [118, 65] on input "Escriba CUIT o Razón Social para buscar" at bounding box center [115, 68] width 45 height 6
type input "C"
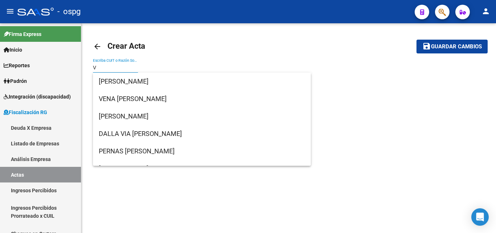
type input "V"
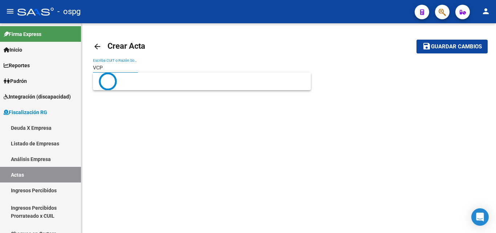
drag, startPoint x: 117, startPoint y: 67, endPoint x: 90, endPoint y: 67, distance: 26.5
click at [90, 67] on div "arrow_back Crear Acta save Guardar cambios VCP Escriba CUIT o Razón Social para…" at bounding box center [288, 59] width 415 height 73
click at [104, 66] on input "VCO SA" at bounding box center [115, 68] width 45 height 6
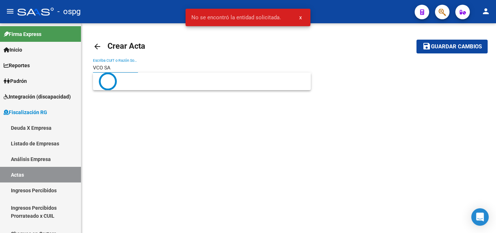
click at [102, 66] on input "VCO SA" at bounding box center [115, 68] width 45 height 6
type input "VCP SA"
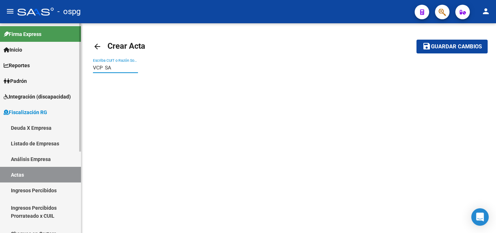
drag, startPoint x: 114, startPoint y: 66, endPoint x: 67, endPoint y: 67, distance: 47.2
click at [67, 67] on mat-sidenav-container "Firma Express Inicio Calendario SSS Instructivos Contacto OS Reportes Ingresos …" at bounding box center [248, 128] width 496 height 210
click at [112, 68] on input "Escriba CUIT o Razón Social para buscar" at bounding box center [115, 68] width 45 height 6
click at [125, 67] on input "Escriba CUIT o Razón Social para buscar" at bounding box center [115, 68] width 45 height 6
paste input "30690230247"
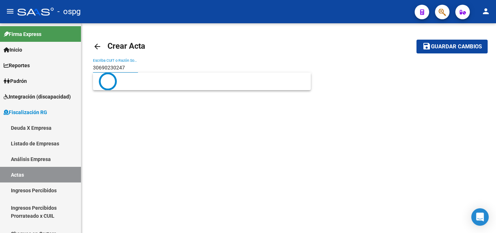
type input "30690230247"
click at [417, 40] on button "save Guardar cambios" at bounding box center [452, 46] width 71 height 13
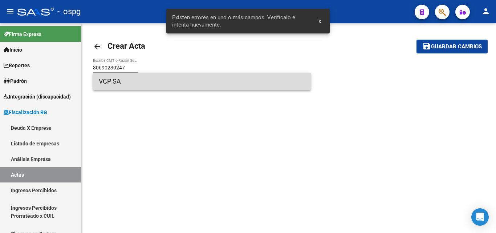
click at [133, 81] on span "VCP SA" at bounding box center [202, 81] width 206 height 17
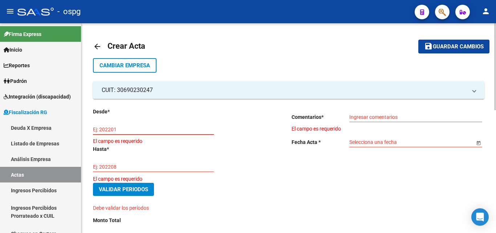
click at [121, 129] on input "Ej: 202201" at bounding box center [153, 129] width 121 height 6
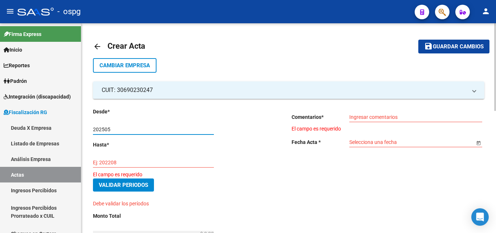
type input "202505"
click at [138, 161] on input "Ej: 202208" at bounding box center [153, 163] width 121 height 6
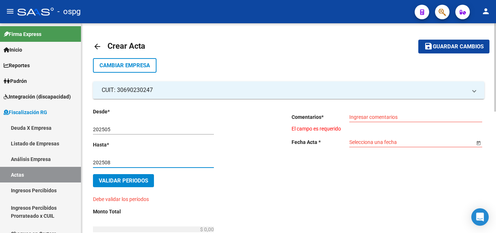
type input "202508"
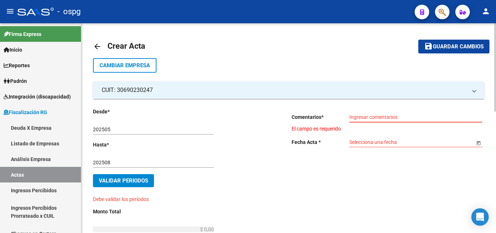
click at [372, 118] on input "Ingresar comentarios" at bounding box center [416, 117] width 133 height 6
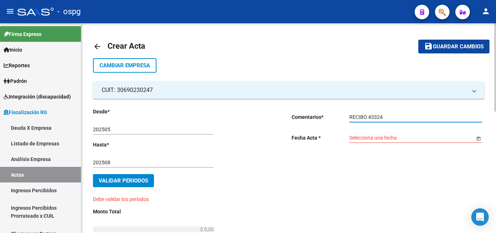
type input "RECIBO 43324"
click at [382, 138] on input "Selecciona una fecha" at bounding box center [412, 138] width 125 height 6
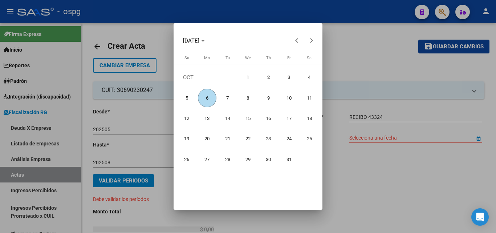
click at [212, 98] on span "6" at bounding box center [207, 98] width 19 height 19
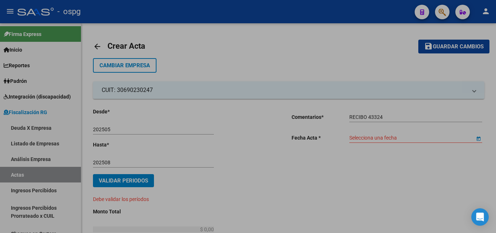
type input "[DATE]"
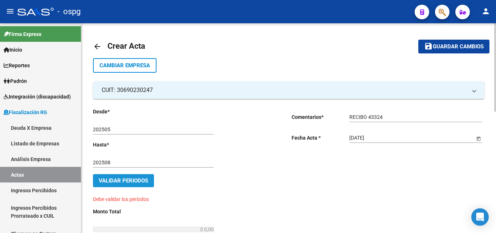
click at [134, 178] on span "Validar Periodos" at bounding box center [123, 180] width 49 height 7
click at [113, 128] on input "202505" at bounding box center [153, 129] width 121 height 6
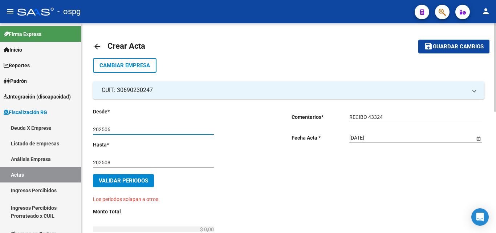
type input "202506"
click at [105, 186] on button "Validar Periodos" at bounding box center [123, 180] width 61 height 13
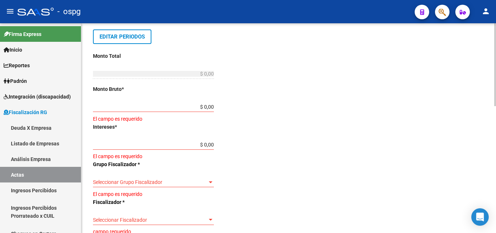
scroll to position [145, 0]
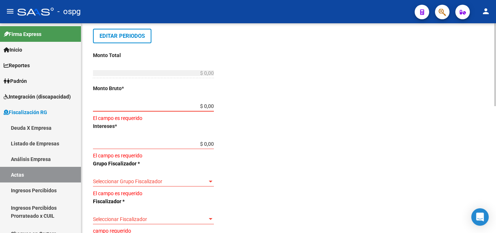
click at [211, 106] on input "$ 0,00" at bounding box center [153, 106] width 121 height 6
click at [210, 106] on input "$ 0,00" at bounding box center [153, 106] width 121 height 6
click at [211, 142] on input "$ 0,00" at bounding box center [153, 144] width 121 height 6
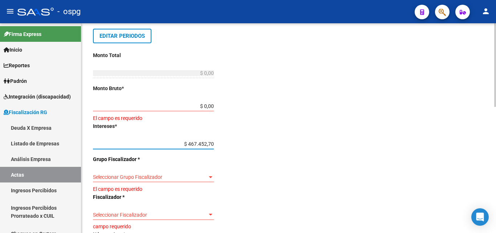
type input "$ 46.745,27"
click at [228, 123] on div "Desde * 202506 Ej: 202201 Hasta * 202508 Ej: 202208 Editar Periodos Monto Total…" at bounding box center [181, 174] width 176 height 424
click at [211, 104] on input "$ 0,00" at bounding box center [153, 106] width 121 height 6
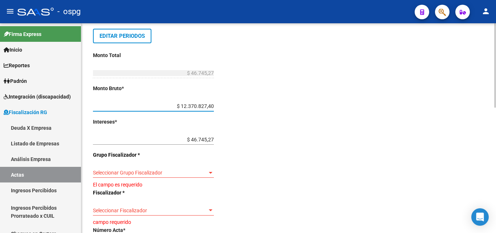
type input "$ 1.237.082,74"
type input "$ 1.283.828,01"
click at [217, 144] on div "Desde * 202506 Ej: 202201 Hasta * 202508 Ej: 202208 Editar Periodos Monto Total…" at bounding box center [181, 172] width 176 height 420
click at [212, 141] on input "$ 46.745,27" at bounding box center [153, 140] width 121 height 6
click at [197, 105] on input "$ 1.237.082,74" at bounding box center [153, 106] width 121 height 6
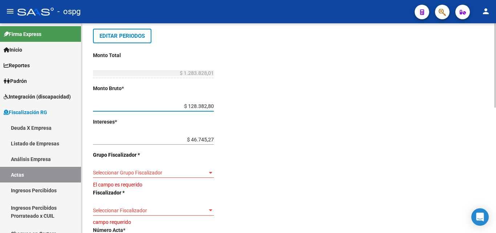
type input "$ 1.283.828,01"
type input "$ 1.330.573,28"
click at [234, 127] on div "Desde * 202506 Ej: 202201 Hasta * 202508 Ej: 202208 Editar Periodos Monto Total…" at bounding box center [181, 172] width 176 height 420
click at [197, 174] on span "Seleccionar Grupo Fiscalizador" at bounding box center [150, 173] width 114 height 6
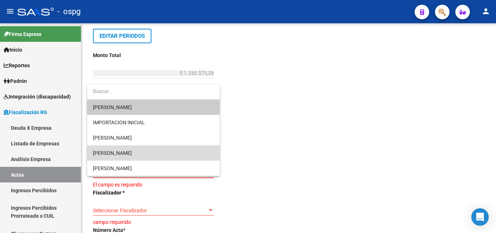
click at [141, 152] on span "[PERSON_NAME]" at bounding box center [153, 152] width 121 height 15
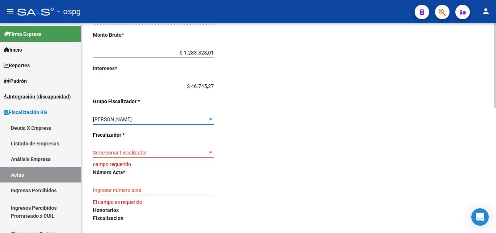
scroll to position [218, 0]
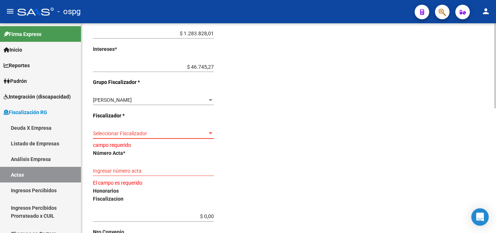
click at [210, 133] on div at bounding box center [211, 133] width 4 height 2
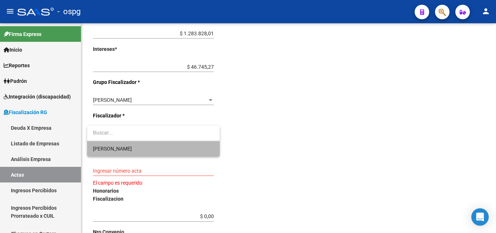
click at [158, 144] on span "[PERSON_NAME]" at bounding box center [153, 148] width 121 height 15
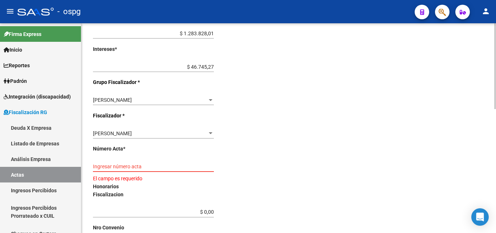
click at [158, 165] on input "Ingresar número acta" at bounding box center [153, 167] width 121 height 6
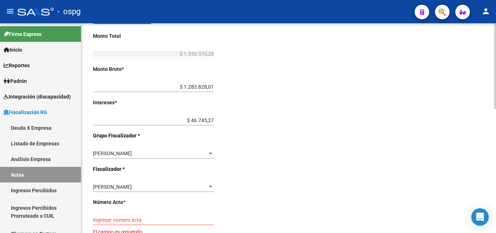
scroll to position [182, 0]
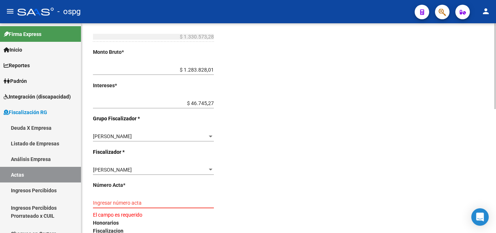
click at [157, 203] on input "Ingresar número acta" at bounding box center [153, 203] width 121 height 6
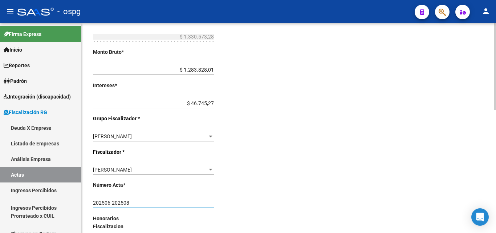
type input "202506-202508"
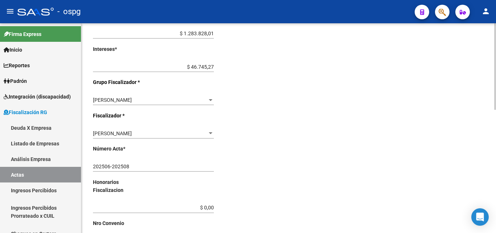
scroll to position [299, 0]
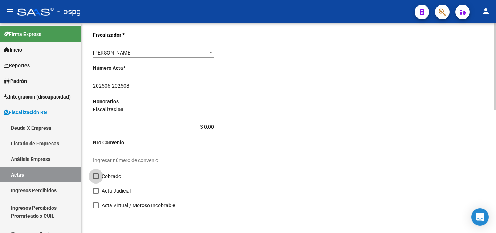
click at [96, 177] on span at bounding box center [96, 176] width 6 height 6
click at [96, 179] on input "Cobrado" at bounding box center [96, 179] width 0 height 0
checkbox input "true"
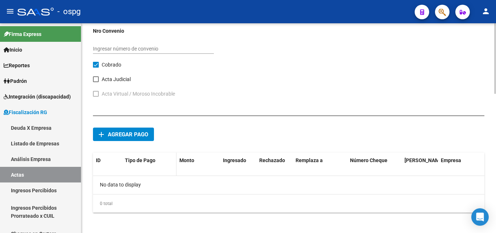
scroll to position [413, 0]
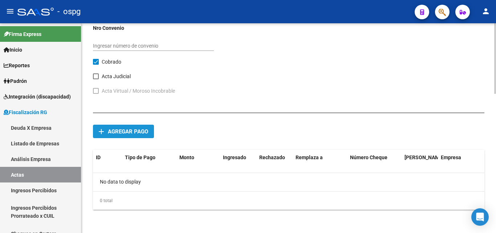
click at [136, 132] on span "Agregar pago" at bounding box center [128, 131] width 40 height 7
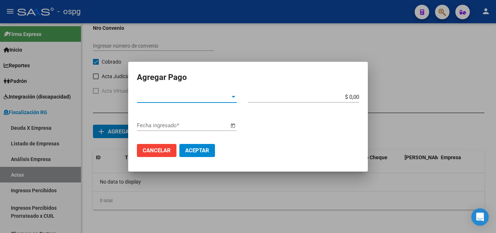
click at [230, 97] on span "Tipo de Pago *" at bounding box center [183, 97] width 93 height 7
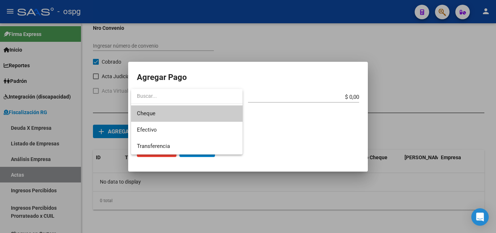
click at [182, 114] on span "Cheque" at bounding box center [187, 113] width 100 height 16
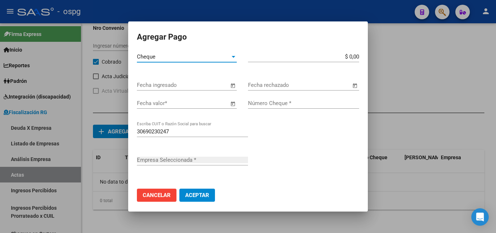
type input "VCP SA"
click at [351, 57] on input "$ 0,00" at bounding box center [303, 56] width 111 height 7
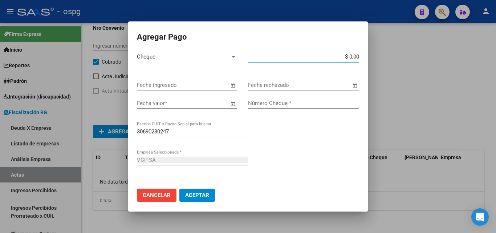
click at [351, 56] on input "$ 0,00" at bounding box center [303, 56] width 111 height 7
type input "$ 443.524,43"
click at [228, 88] on span "Open calendar" at bounding box center [232, 85] width 17 height 17
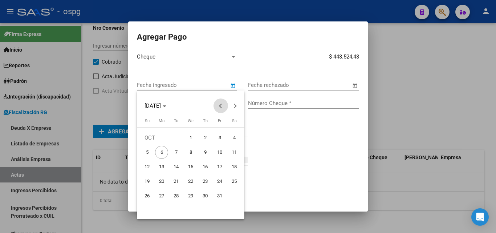
click at [217, 107] on span "Previous month" at bounding box center [221, 105] width 15 height 15
click at [185, 154] on span "3" at bounding box center [190, 152] width 13 height 13
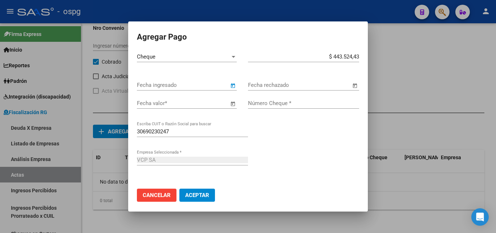
type input "[DATE]"
click at [230, 105] on span "Open calendar" at bounding box center [232, 103] width 17 height 17
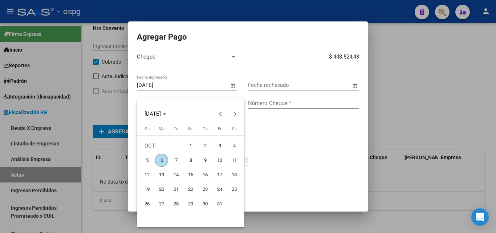
click at [222, 144] on span "3" at bounding box center [219, 145] width 13 height 13
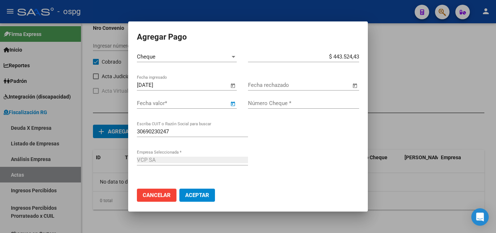
type input "[DATE]"
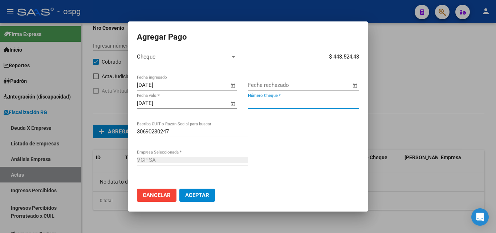
click at [285, 104] on input "Número Cheque *" at bounding box center [303, 103] width 111 height 7
type input "90017568"
click at [205, 195] on span "Aceptar" at bounding box center [197, 195] width 24 height 7
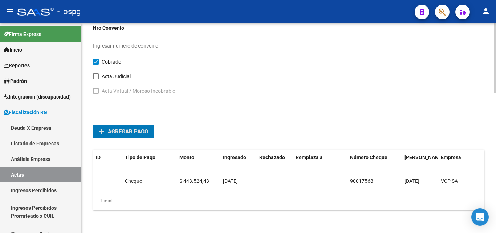
click at [120, 129] on span "Agregar pago" at bounding box center [128, 131] width 40 height 7
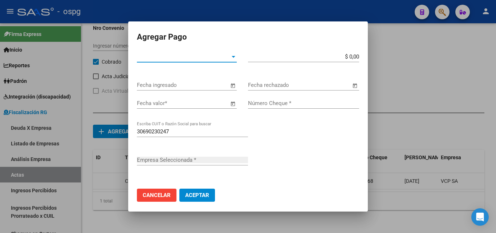
type input "VCP SA"
click at [230, 57] on div at bounding box center [233, 57] width 7 height 6
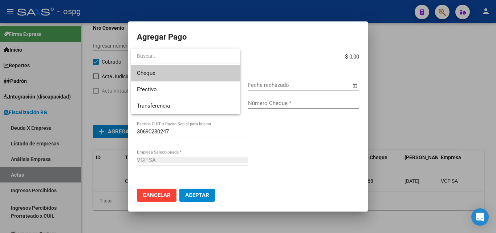
drag, startPoint x: 183, startPoint y: 73, endPoint x: 192, endPoint y: 73, distance: 8.7
click at [184, 73] on span "Cheque" at bounding box center [186, 73] width 98 height 16
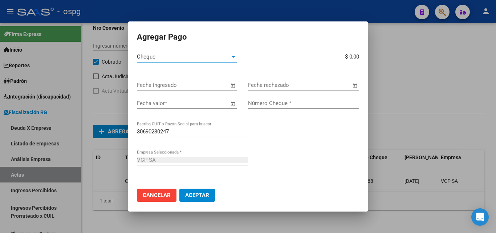
click at [351, 56] on input "$ 0,00" at bounding box center [303, 56] width 111 height 7
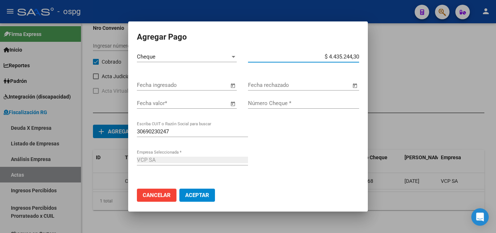
type input "$ 443.524,43"
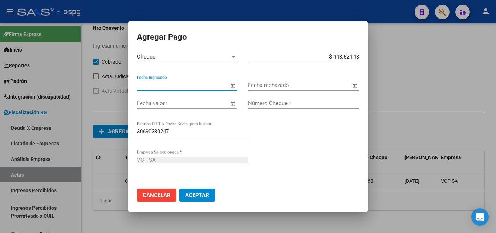
click at [219, 85] on input "Fecha ingresado" at bounding box center [183, 85] width 92 height 7
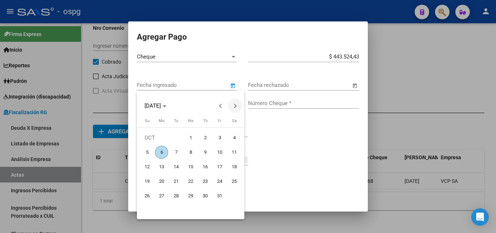
click at [239, 106] on span "Next month" at bounding box center [235, 105] width 15 height 15
click at [165, 155] on span "3" at bounding box center [161, 152] width 13 height 13
type input "03/11/2025"
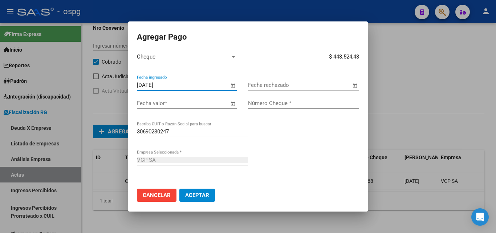
click at [230, 105] on span "Open calendar" at bounding box center [232, 103] width 17 height 17
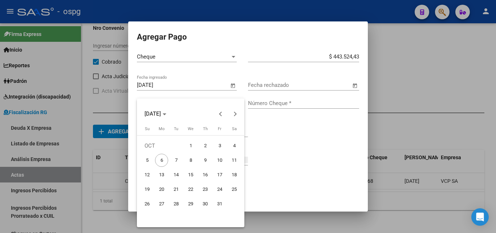
click at [219, 142] on span "3" at bounding box center [219, 145] width 13 height 13
type input "[DATE]"
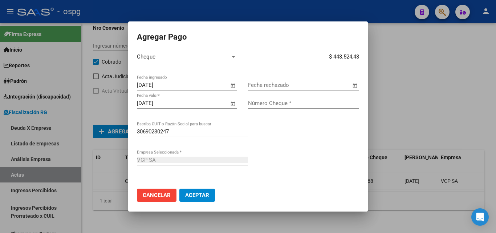
click at [301, 102] on input "Número Cheque *" at bounding box center [303, 103] width 111 height 7
type input "90017569"
click at [201, 197] on span "Aceptar" at bounding box center [197, 195] width 24 height 7
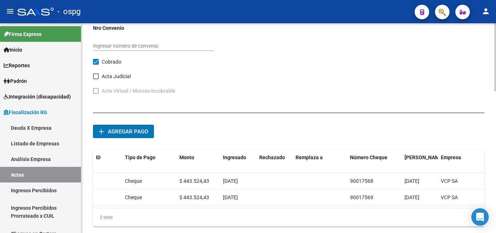
click at [128, 130] on span "Agregar pago" at bounding box center [128, 131] width 40 height 7
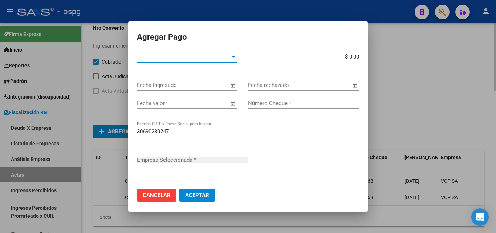
type input "VCP SA"
click at [230, 59] on div at bounding box center [233, 57] width 7 height 6
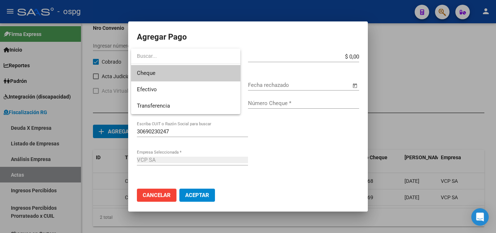
click at [170, 76] on span "Cheque" at bounding box center [186, 73] width 98 height 16
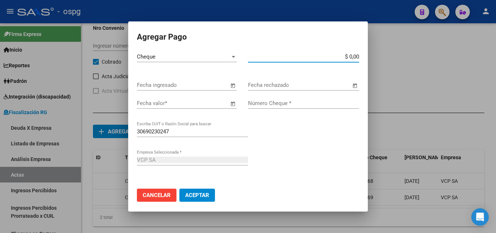
click at [352, 57] on input "$ 0,00" at bounding box center [303, 56] width 111 height 7
type input "$ 443.524,43"
click at [232, 83] on span "Open calendar" at bounding box center [232, 85] width 17 height 17
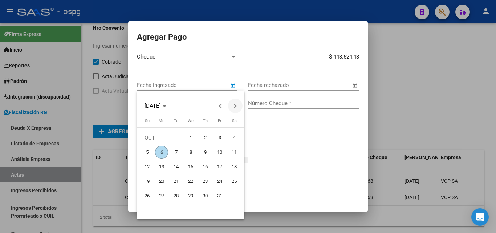
click at [236, 106] on button "Next month" at bounding box center [235, 105] width 15 height 15
click at [191, 150] on span "3" at bounding box center [190, 152] width 13 height 13
type input "03/12/2025"
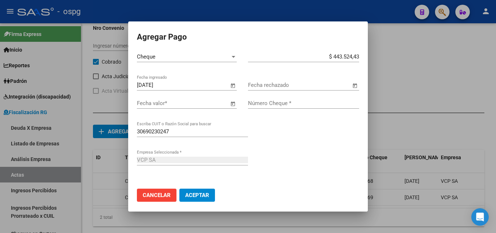
click at [229, 102] on span "Open calendar" at bounding box center [232, 103] width 17 height 17
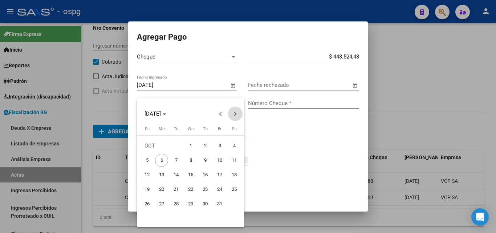
click at [234, 113] on button "Next month" at bounding box center [235, 113] width 15 height 15
click at [191, 158] on span "3" at bounding box center [190, 160] width 13 height 13
type input "03/12/2025"
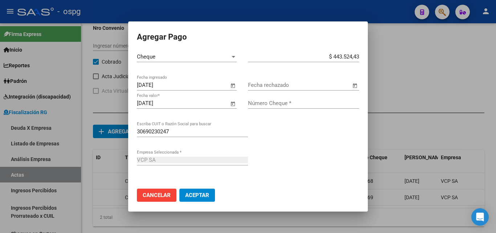
click at [265, 106] on input "Número Cheque *" at bounding box center [303, 103] width 111 height 7
type input "90017570"
click at [198, 196] on span "Aceptar" at bounding box center [197, 195] width 24 height 7
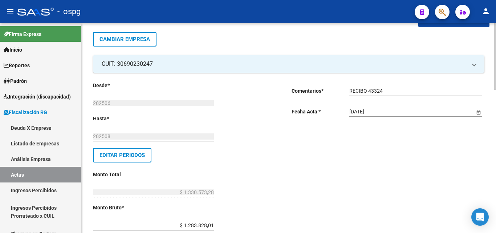
scroll to position [0, 0]
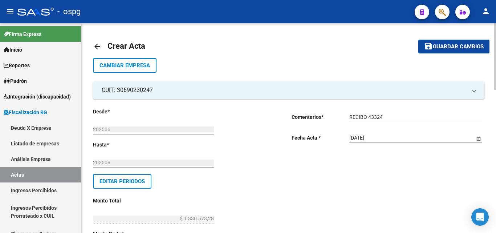
click at [444, 51] on button "save Guardar cambios" at bounding box center [454, 46] width 71 height 13
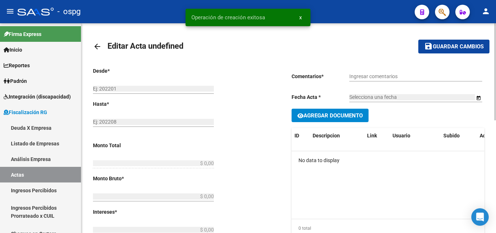
type input "202506"
type input "202508"
type input "$ 1.330.573,28"
type input "$ 1.283.828,01"
type input "$ 46.745,27"
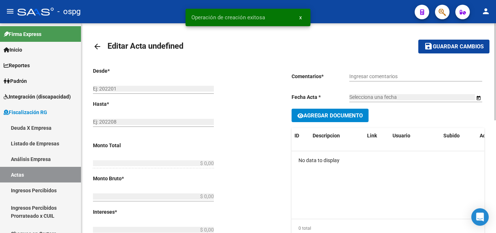
type input "202506-202508"
checkbox input "true"
type input "RECIBO 43324"
type input "[DATE]"
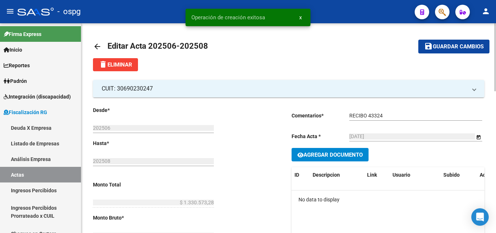
click at [346, 157] on span "Agregar Documento" at bounding box center [333, 155] width 59 height 7
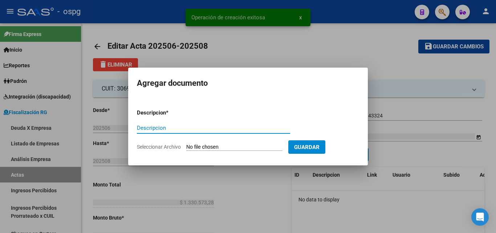
click at [179, 130] on input "Descripcion" at bounding box center [213, 128] width 153 height 7
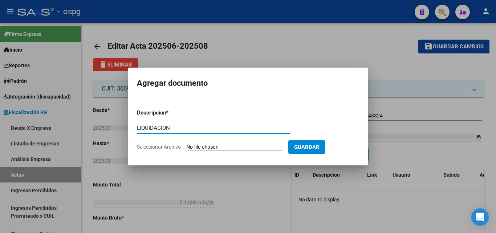
type input "LIQUIDACION"
click at [234, 145] on input "Seleccionar Archivo" at bounding box center [234, 147] width 96 height 7
type input "C:\fakepath\VCP (3) (2).pdf"
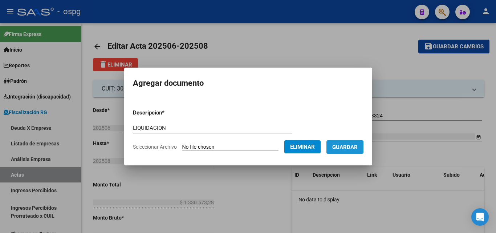
click at [352, 147] on span "Guardar" at bounding box center [344, 147] width 25 height 7
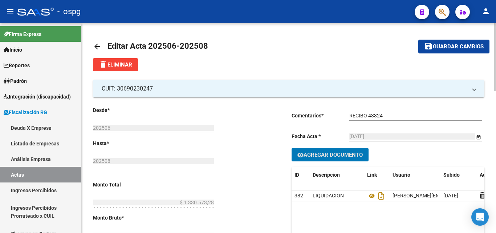
click at [447, 46] on span "Guardar cambios" at bounding box center [458, 47] width 51 height 7
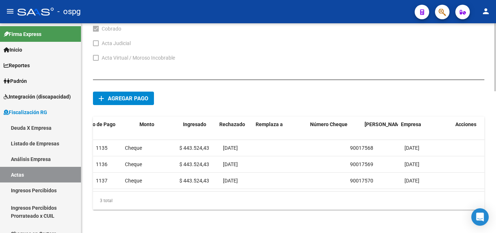
scroll to position [0, 62]
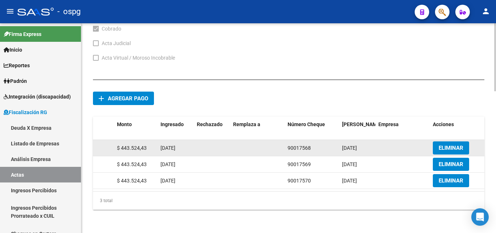
click at [464, 145] on span "ELIMINAR" at bounding box center [451, 148] width 25 height 7
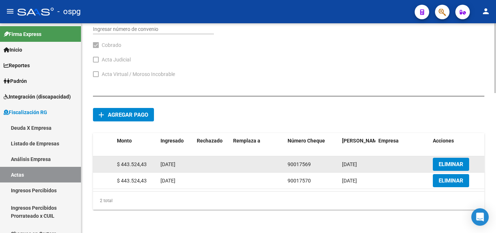
scroll to position [420, 0]
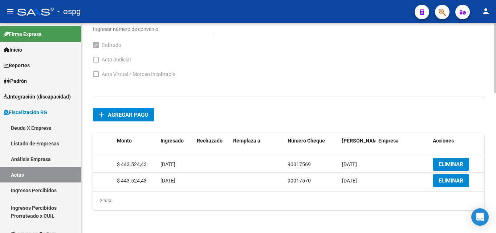
click at [133, 112] on span "Agregar pago" at bounding box center [128, 115] width 40 height 7
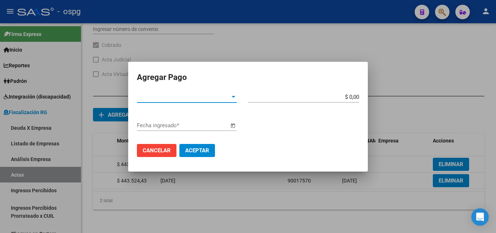
click at [232, 98] on div at bounding box center [233, 97] width 7 height 6
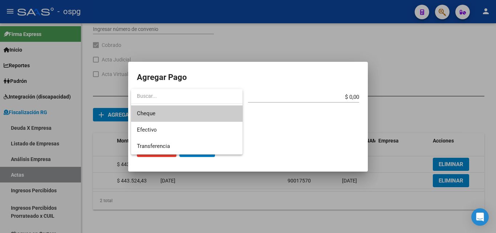
click at [166, 113] on span "Cheque" at bounding box center [187, 113] width 100 height 16
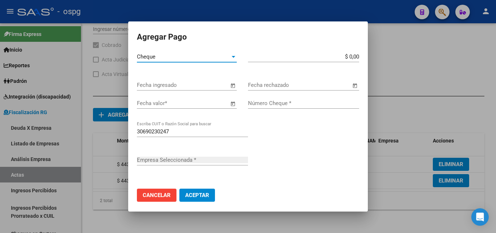
type input "VCP SA"
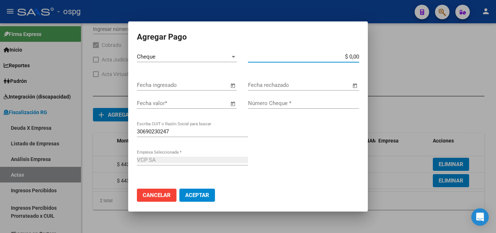
click at [351, 57] on input "$ 0,00" at bounding box center [303, 56] width 111 height 7
type input "$ 443.524,43"
click at [232, 85] on span "Open calendar" at bounding box center [232, 85] width 17 height 17
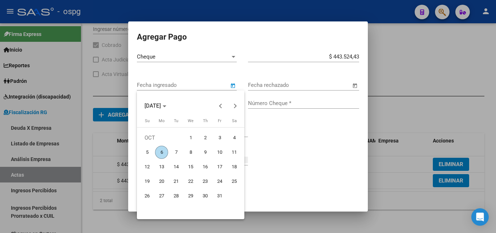
click at [221, 138] on span "3" at bounding box center [219, 137] width 13 height 13
type input "[DATE]"
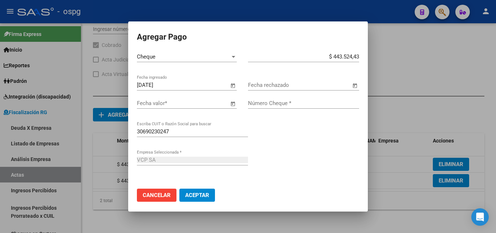
click at [233, 104] on span "Open calendar" at bounding box center [232, 103] width 17 height 17
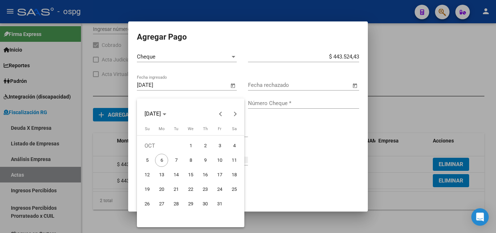
click at [217, 146] on span "3" at bounding box center [219, 145] width 13 height 13
type input "[DATE]"
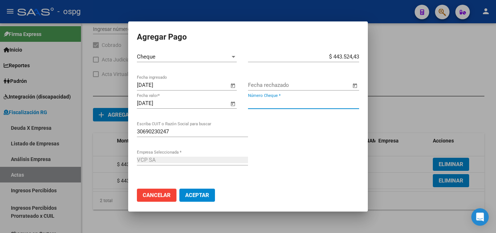
click at [275, 100] on input "Número Cheque *" at bounding box center [303, 103] width 111 height 7
type input "90017568"
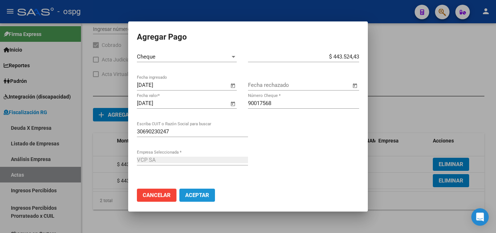
click at [206, 196] on span "Aceptar" at bounding box center [197, 195] width 24 height 7
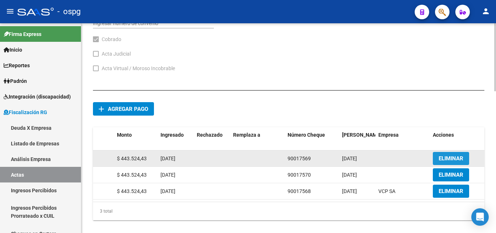
click at [457, 154] on button "ELIMINAR" at bounding box center [451, 158] width 36 height 13
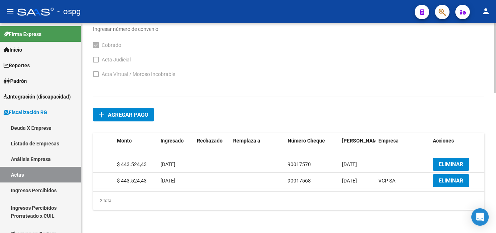
click at [131, 112] on span "Agregar pago" at bounding box center [128, 115] width 40 height 7
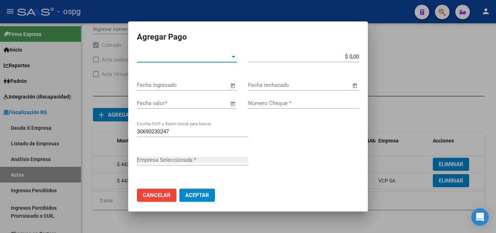
type input "VCP SA"
click at [230, 57] on div at bounding box center [233, 57] width 7 height 6
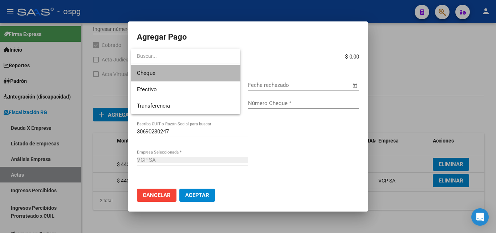
click at [193, 74] on span "Cheque" at bounding box center [186, 73] width 98 height 16
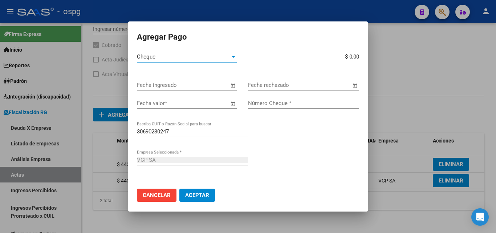
click at [351, 55] on input "$ 0,00" at bounding box center [303, 56] width 111 height 7
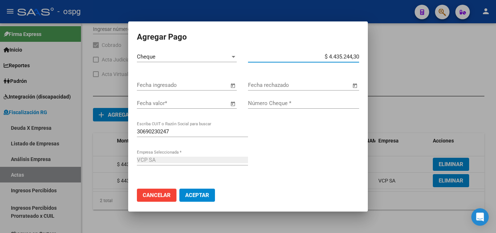
type input "$ 443.524,43"
click at [227, 85] on span "Open calendar" at bounding box center [232, 85] width 17 height 17
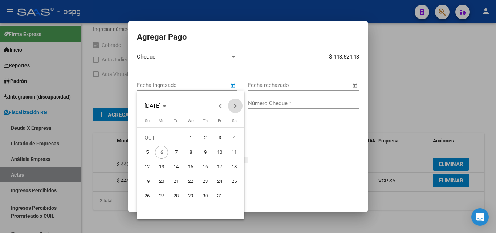
click at [237, 106] on span "Next month" at bounding box center [235, 105] width 15 height 15
click at [166, 153] on span "3" at bounding box center [161, 152] width 13 height 13
type input "03/11/2025"
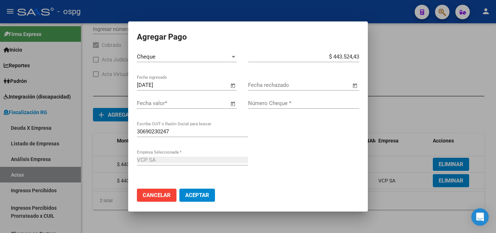
click at [229, 104] on span "Open calendar" at bounding box center [232, 103] width 17 height 17
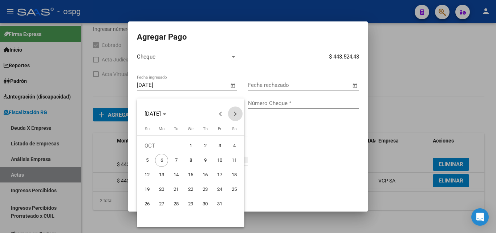
click at [234, 114] on button "Next month" at bounding box center [235, 113] width 15 height 15
click at [164, 162] on span "3" at bounding box center [161, 160] width 13 height 13
type input "03/11/2025"
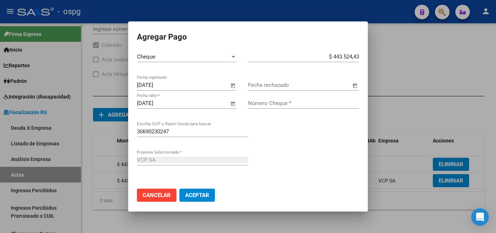
click at [295, 104] on input "Número Cheque *" at bounding box center [303, 103] width 111 height 7
click at [261, 106] on input "Número Cheque *" at bounding box center [303, 103] width 111 height 7
type input "90017570"
click at [201, 195] on span "Aceptar" at bounding box center [197, 195] width 24 height 7
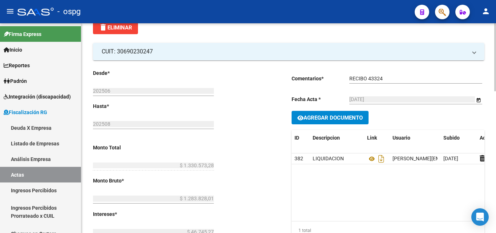
scroll to position [0, 0]
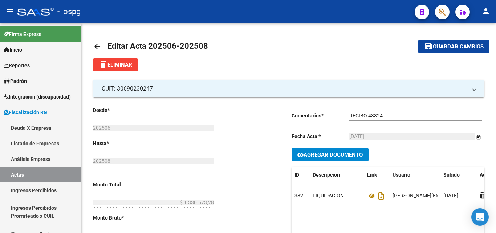
click at [453, 48] on span "Guardar cambios" at bounding box center [458, 47] width 51 height 7
click at [17, 176] on link "Actas" at bounding box center [40, 175] width 81 height 16
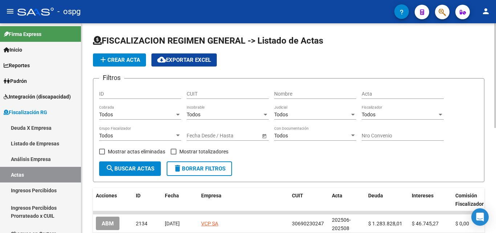
click at [177, 137] on div at bounding box center [178, 136] width 7 height 6
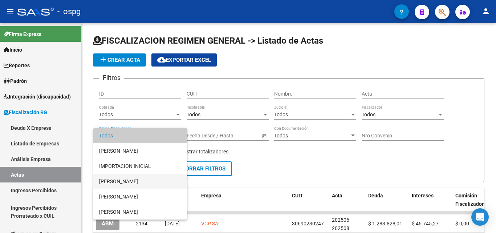
click at [154, 180] on span "[PERSON_NAME]" at bounding box center [140, 181] width 82 height 15
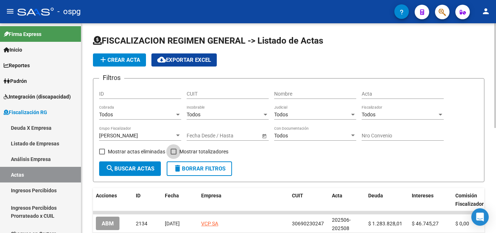
click at [173, 152] on span at bounding box center [174, 152] width 6 height 6
click at [173, 154] on input "Mostrar totalizadores" at bounding box center [173, 154] width 0 height 0
checkbox input "true"
click at [157, 166] on button "search Buscar Actas" at bounding box center [130, 168] width 62 height 15
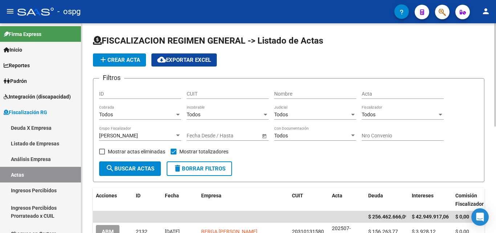
scroll to position [36, 0]
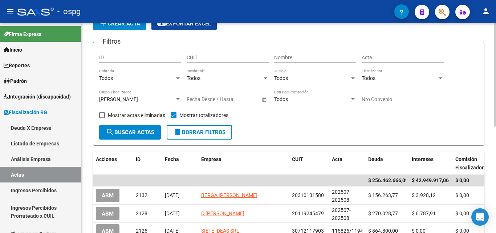
click at [177, 99] on div at bounding box center [178, 99] width 4 height 2
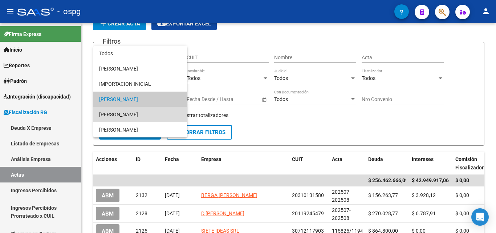
click at [136, 113] on span "[PERSON_NAME]" at bounding box center [140, 114] width 82 height 15
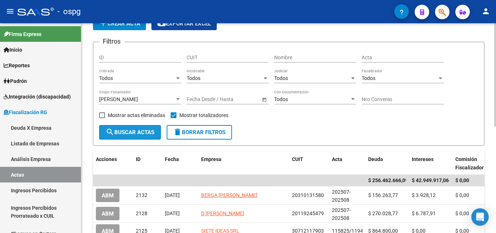
click at [133, 129] on span "search Buscar Actas" at bounding box center [130, 132] width 49 height 7
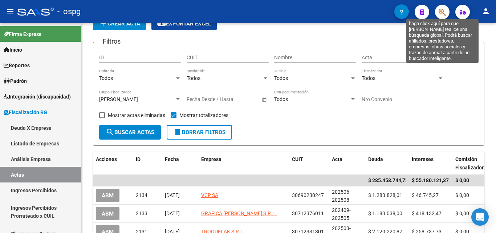
click at [444, 13] on icon "button" at bounding box center [442, 12] width 7 height 8
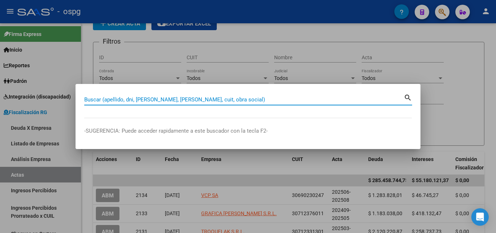
click at [211, 98] on input "Buscar (apellido, dni, [PERSON_NAME], [PERSON_NAME], cuit, obra social)" at bounding box center [244, 99] width 320 height 7
paste input "33-68477846-9"
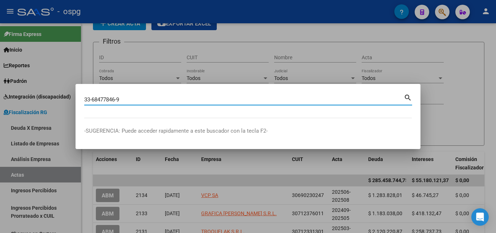
type input "33684778469"
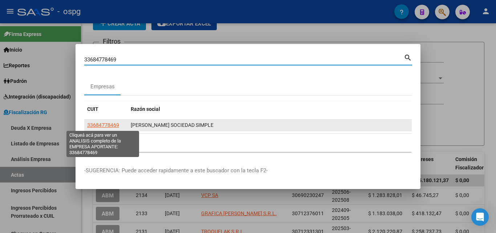
click at [100, 126] on span "33684778469" at bounding box center [103, 125] width 32 height 6
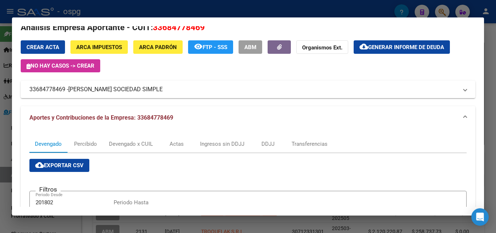
scroll to position [0, 0]
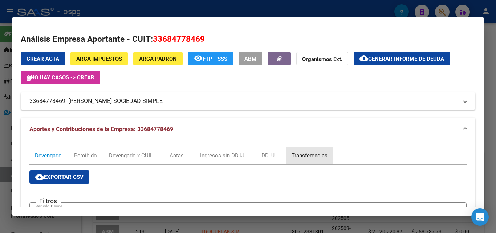
click at [315, 154] on div "Transferencias" at bounding box center [310, 156] width 36 height 8
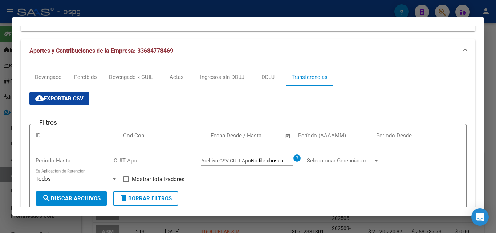
scroll to position [73, 0]
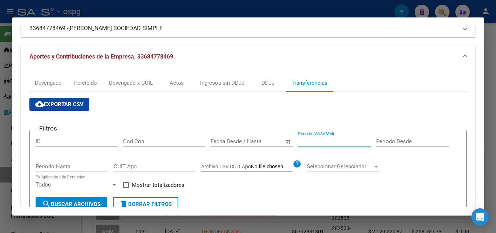
click at [315, 139] on input "Período (AAAAMM)" at bounding box center [334, 141] width 73 height 7
type input "202507"
drag, startPoint x: 127, startPoint y: 185, endPoint x: 110, endPoint y: 198, distance: 21.5
click at [126, 187] on span at bounding box center [126, 185] width 6 height 6
click at [126, 188] on input "Mostrar totalizadores" at bounding box center [126, 188] width 0 height 0
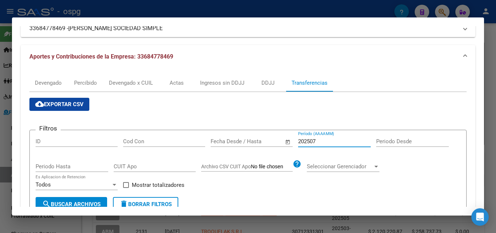
checkbox input "true"
drag, startPoint x: 92, startPoint y: 211, endPoint x: 91, endPoint y: 206, distance: 5.2
click at [91, 210] on mat-dialog-container "Análisis Empresa Aportante - CUIT: 33684778469 Crear Acta ARCA Impuestos ARCA P…" at bounding box center [248, 116] width 472 height 198
click at [91, 206] on span "search Buscar Archivos" at bounding box center [71, 204] width 59 height 7
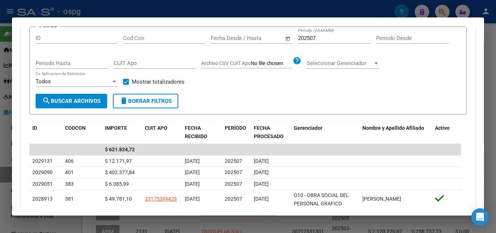
scroll to position [182, 0]
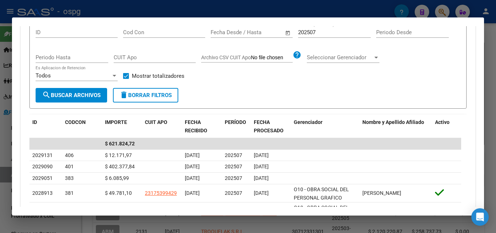
click at [0, 132] on div at bounding box center [248, 116] width 496 height 233
